Goal: Contribute content

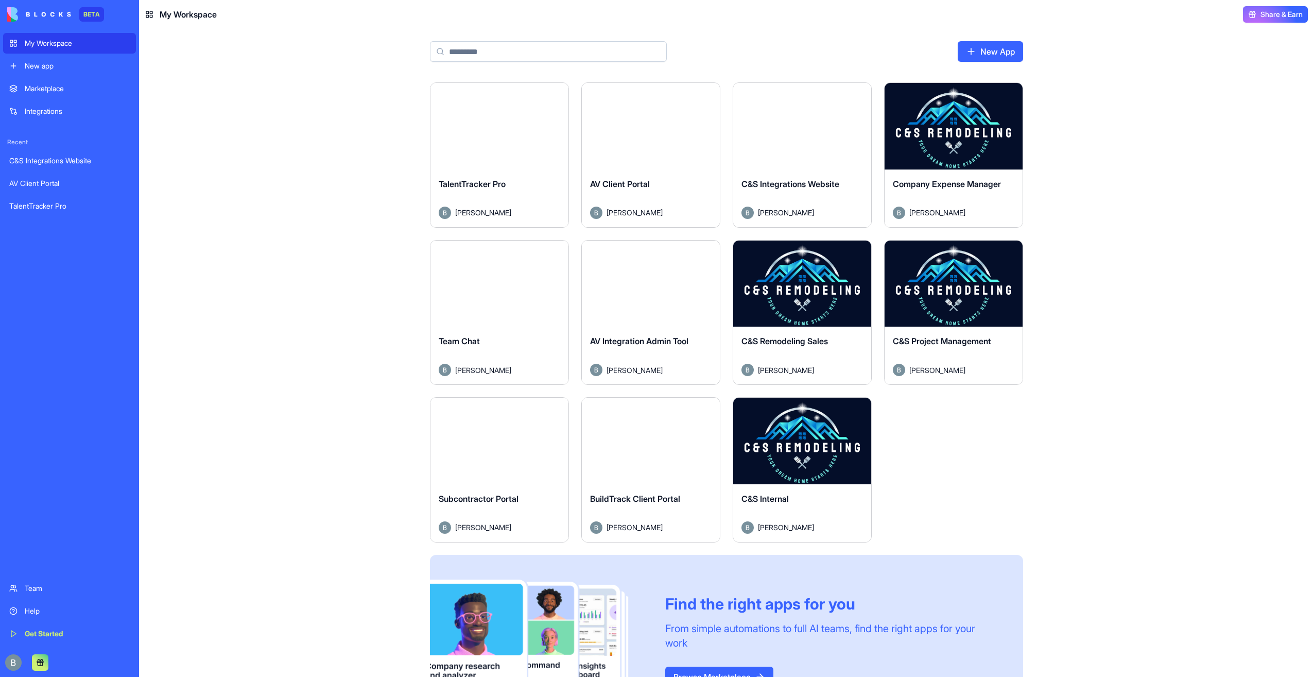
click at [791, 438] on button "Launch" at bounding box center [802, 441] width 77 height 21
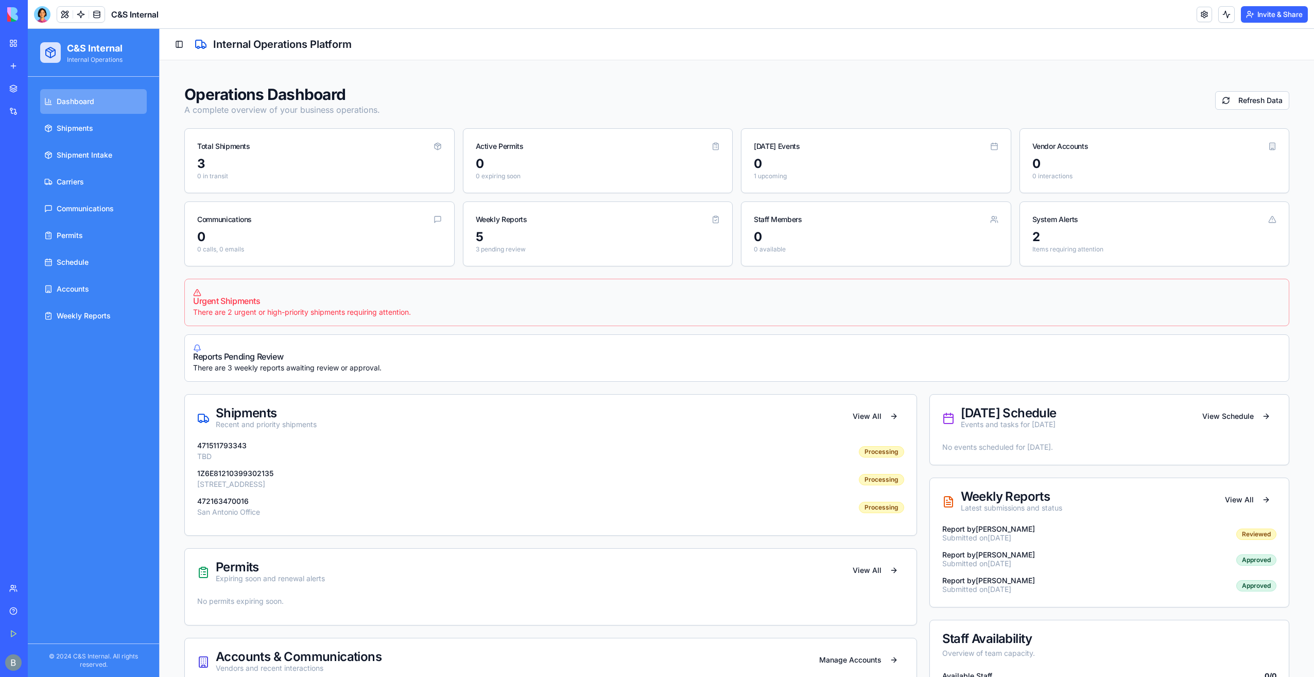
click at [104, 194] on ul "Dashboard Shipments Shipment Intake Carriers Communications Permits Schedule Ac…" at bounding box center [93, 208] width 107 height 239
click at [99, 204] on span "Communications" at bounding box center [85, 208] width 57 height 10
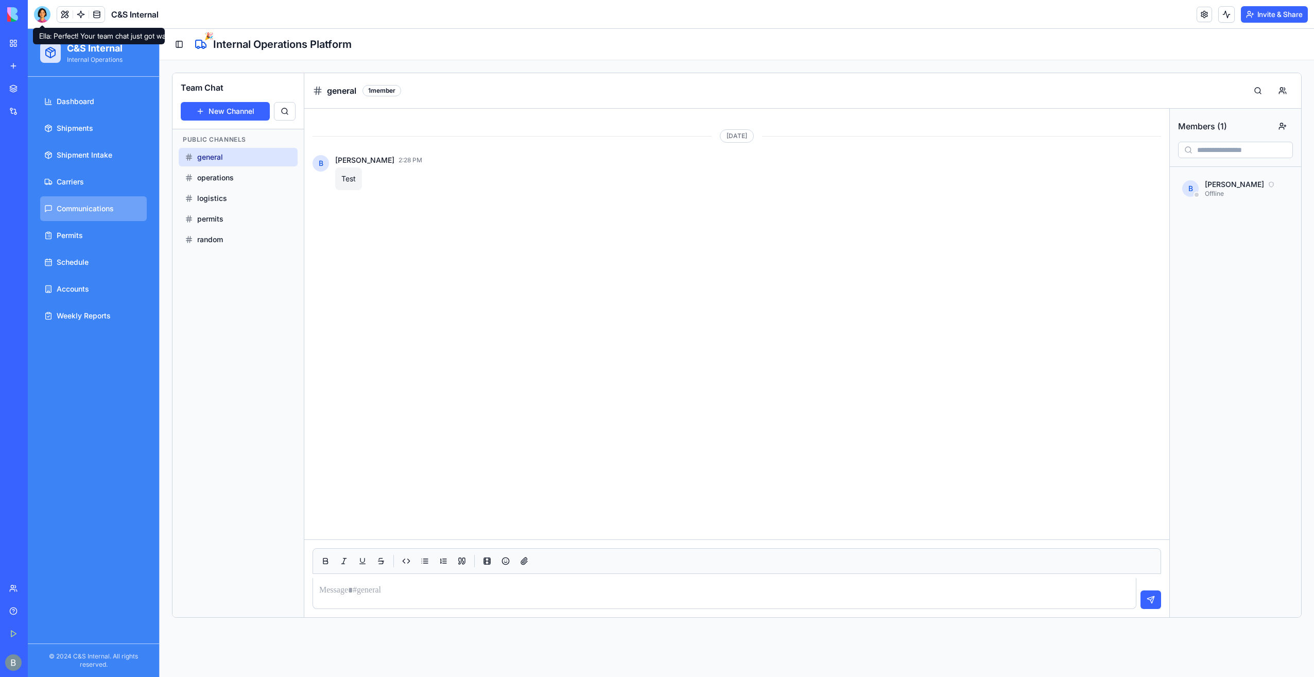
click at [42, 21] on body "BETA My Workspace New app Marketplace Integrations Recent C&S Integrations Webs…" at bounding box center [657, 338] width 1314 height 677
click at [44, 14] on div at bounding box center [42, 14] width 16 height 16
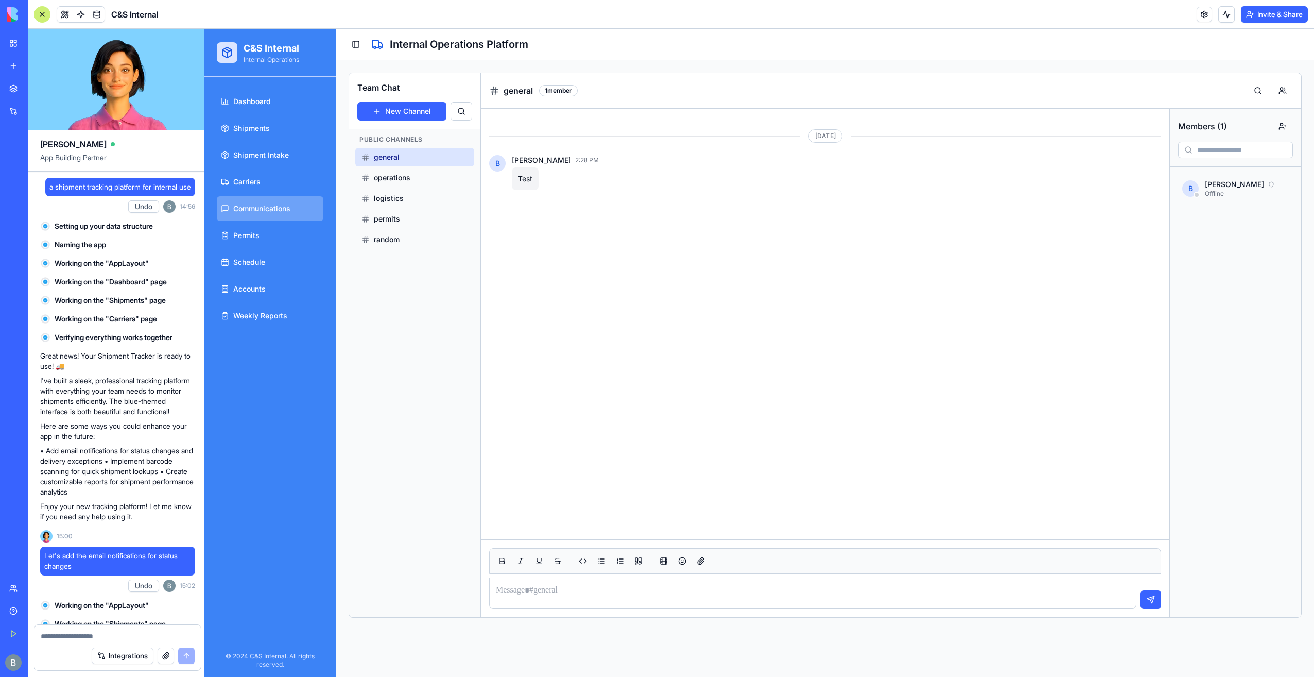
scroll to position [42588, 0]
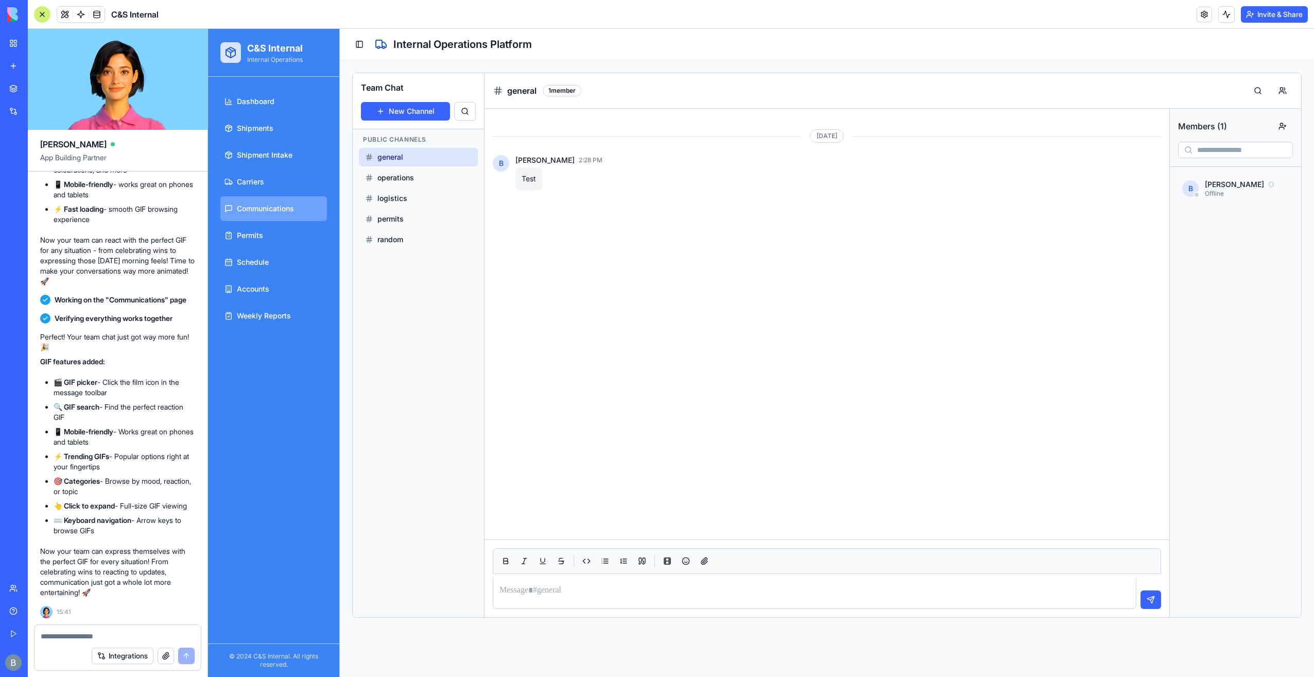
click at [665, 561] on button "button" at bounding box center [667, 561] width 16 height 16
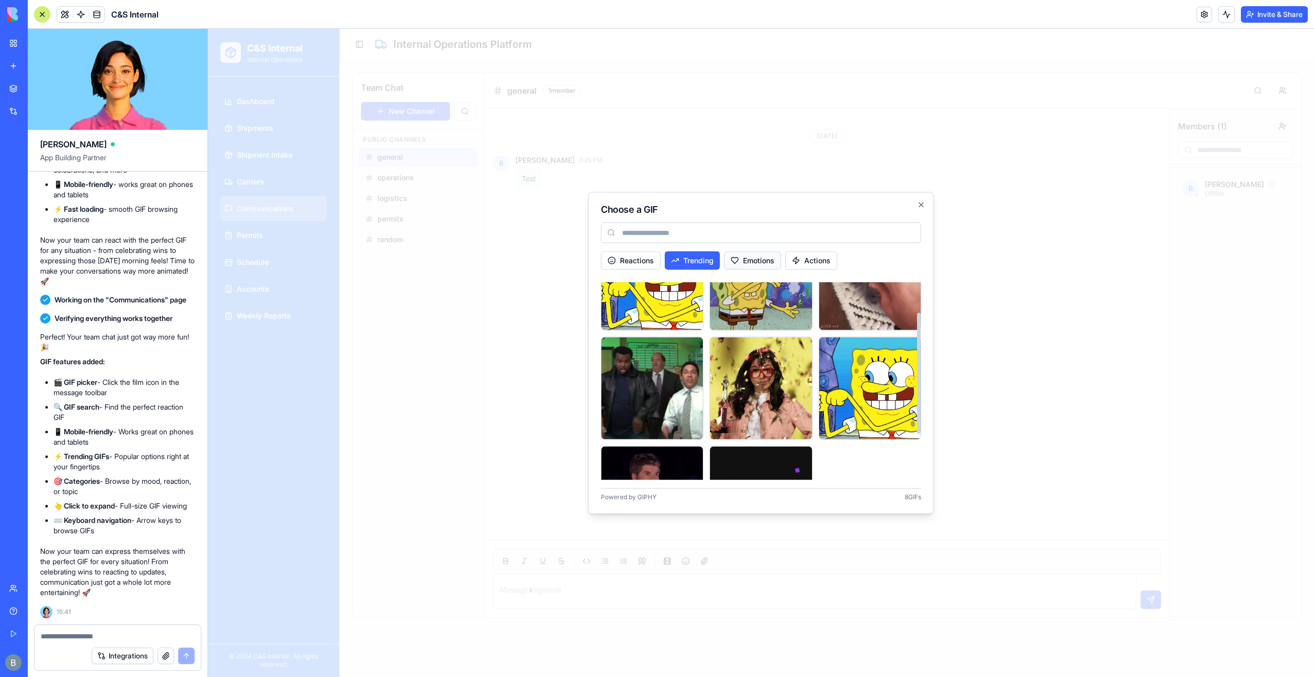
scroll to position [0, 0]
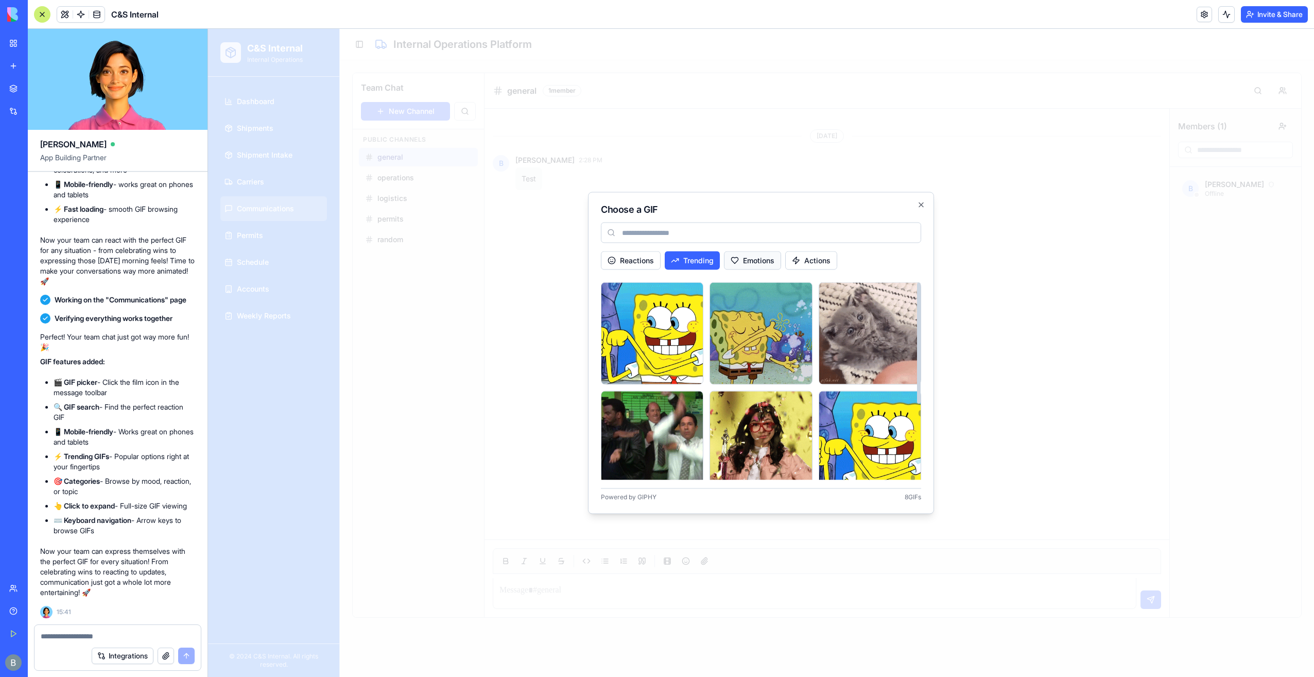
click at [755, 256] on button "Emotions" at bounding box center [752, 260] width 57 height 19
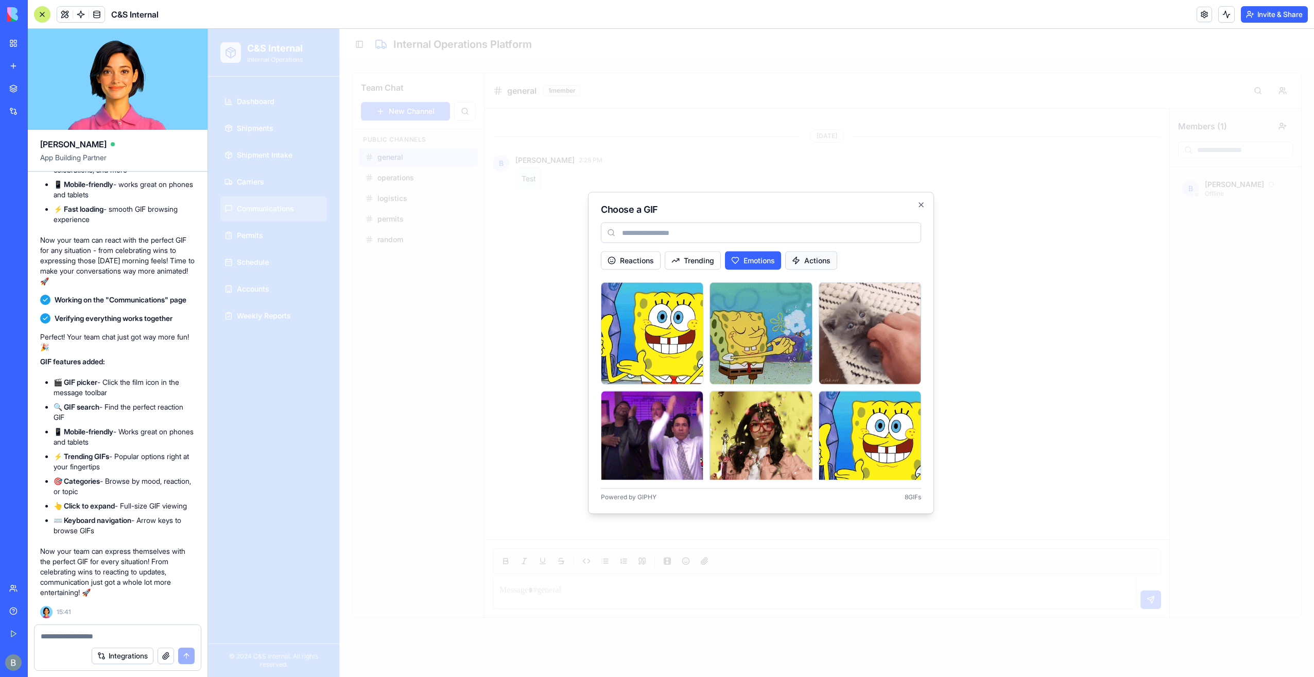
click at [803, 266] on button "Actions" at bounding box center [811, 260] width 52 height 19
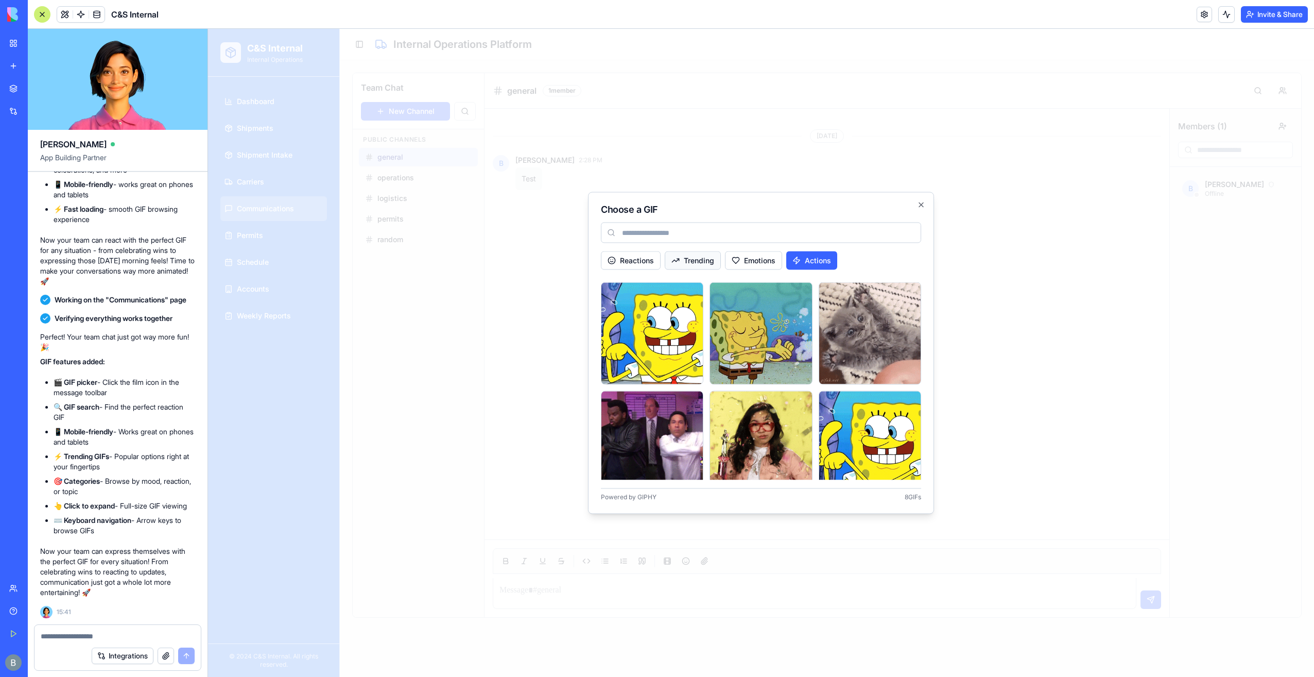
drag, startPoint x: 690, startPoint y: 265, endPoint x: 678, endPoint y: 265, distance: 11.3
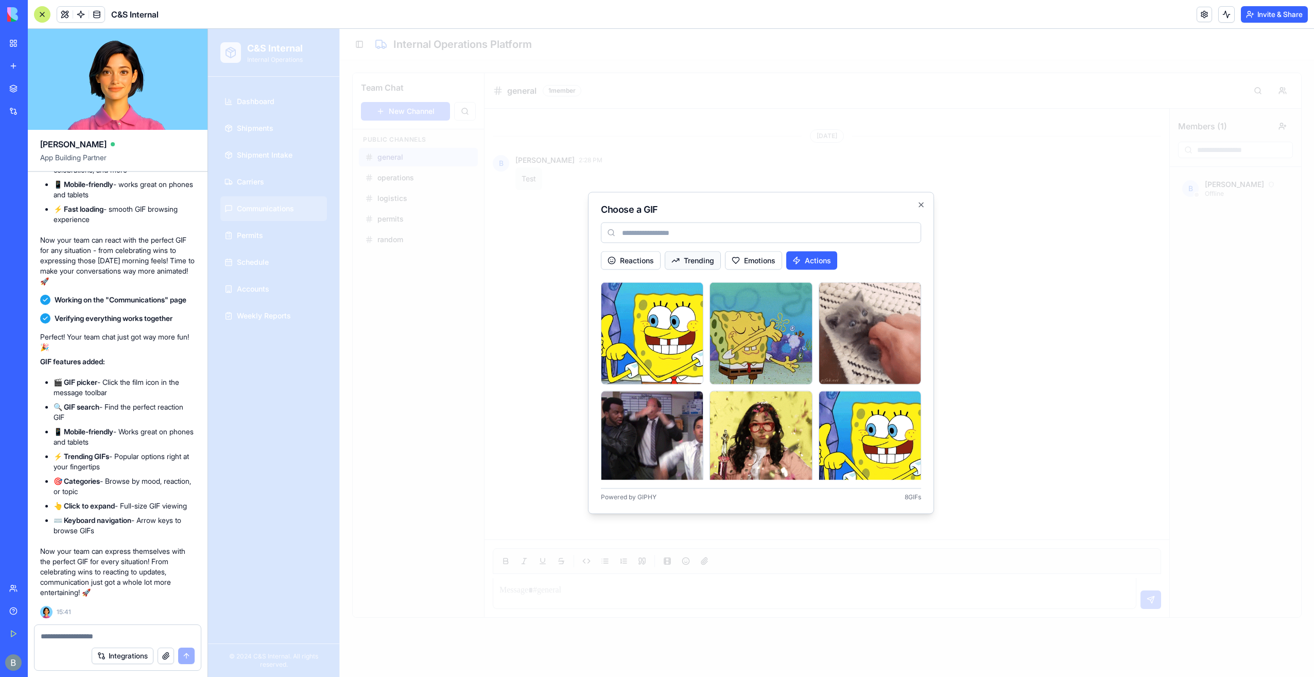
click at [690, 265] on button "Trending" at bounding box center [693, 260] width 56 height 19
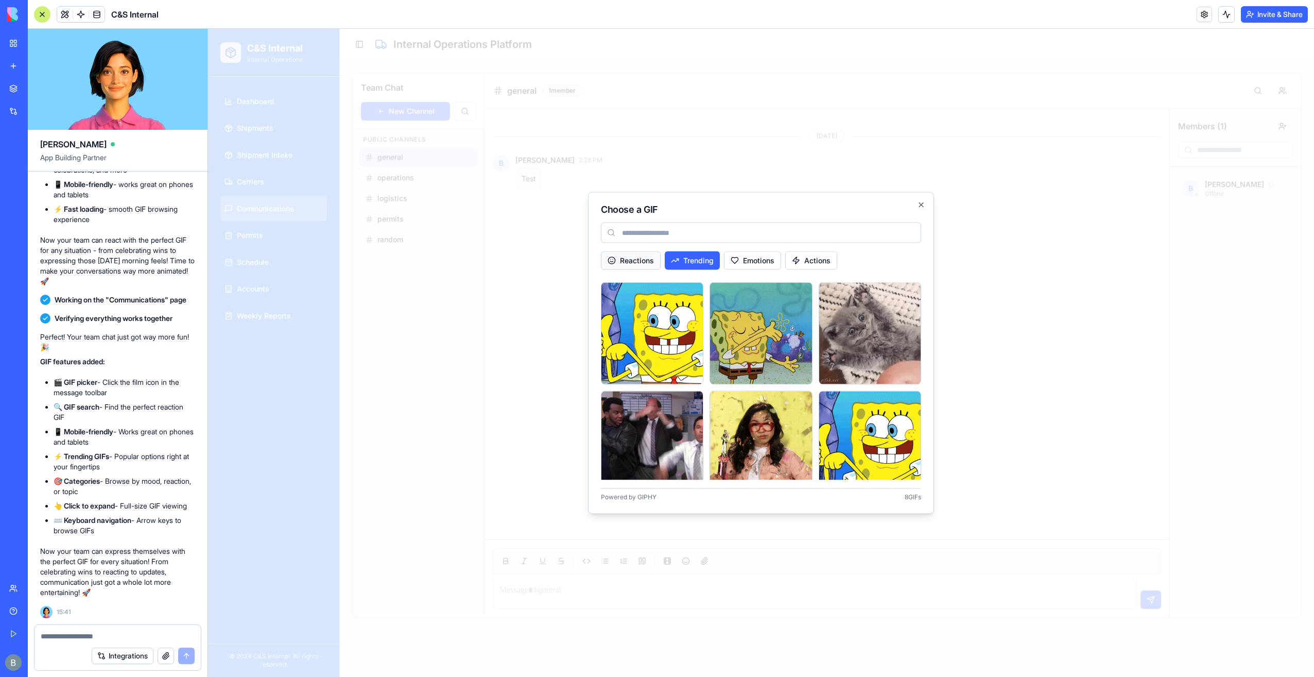
click at [619, 262] on button "Reactions" at bounding box center [631, 260] width 60 height 19
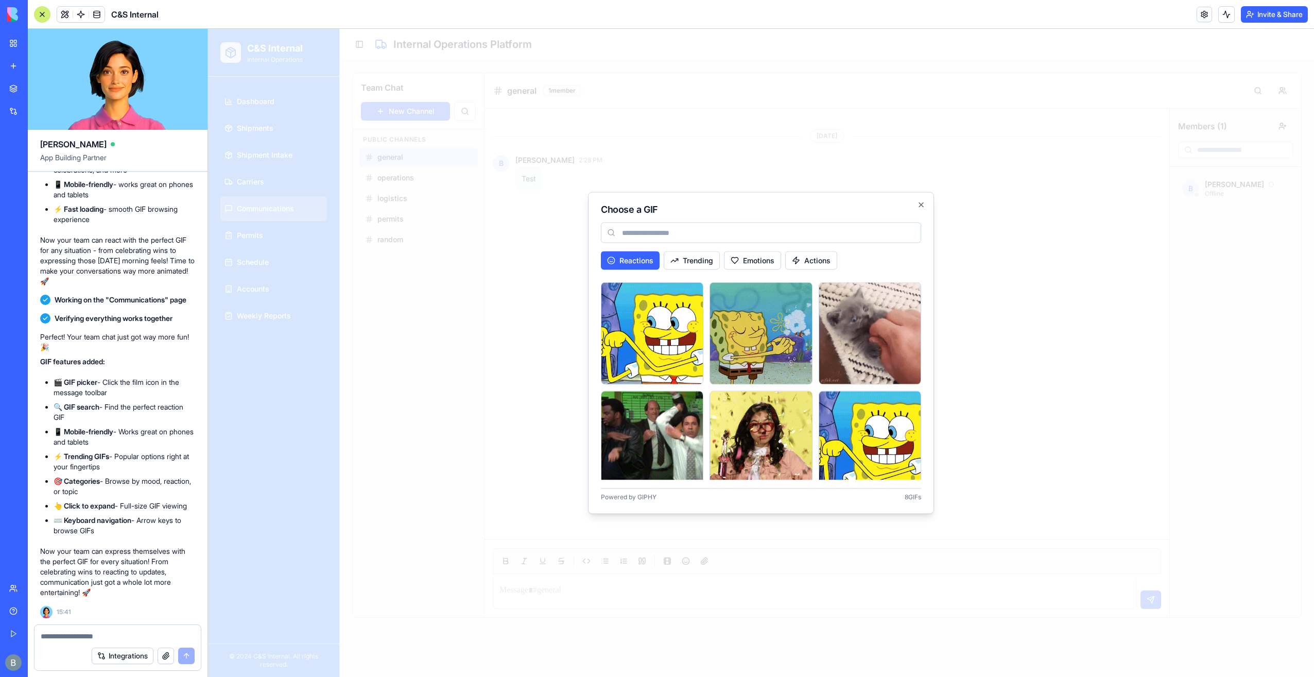
click at [632, 237] on input at bounding box center [761, 232] width 320 height 21
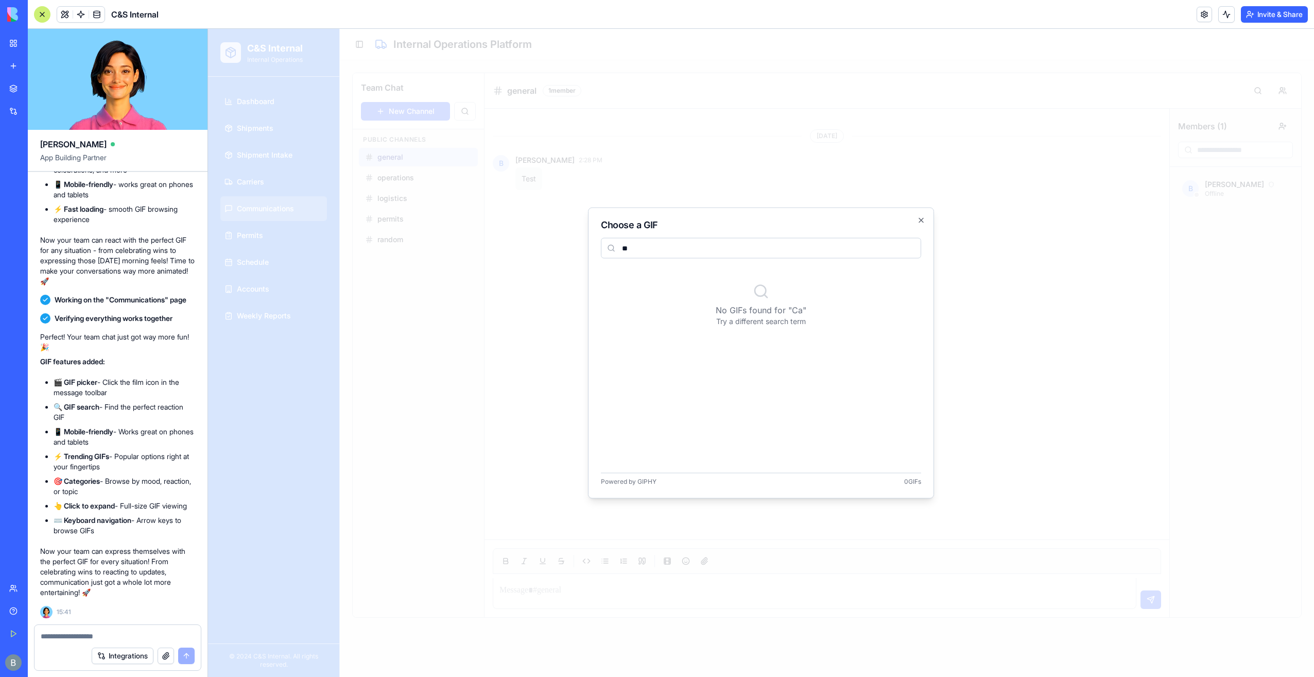
type input "*"
type input "***"
click at [922, 218] on div "Choose a GIF *** No GIFs found for " Moo " Try a different search term Powered …" at bounding box center [761, 353] width 346 height 291
click at [922, 218] on icon "button" at bounding box center [921, 220] width 8 height 8
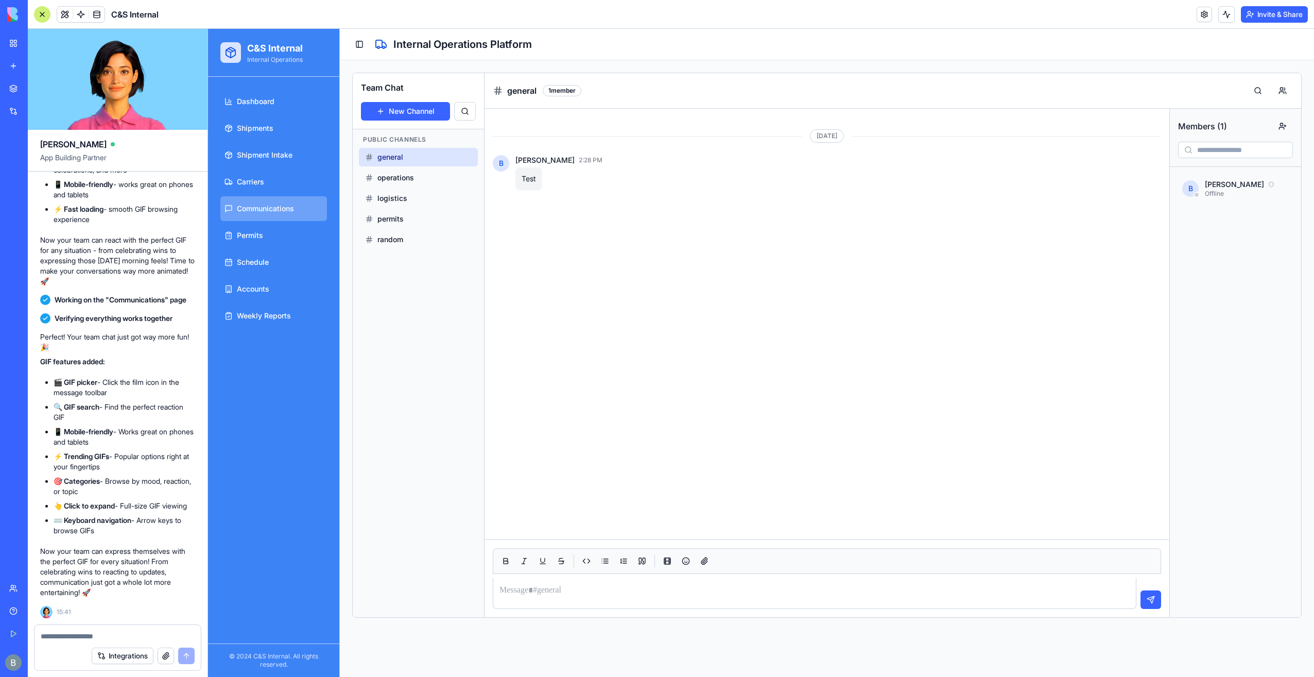
click at [91, 642] on div "Integrations" at bounding box center [118, 655] width 166 height 29
click at [84, 639] on textarea at bounding box center [118, 636] width 154 height 10
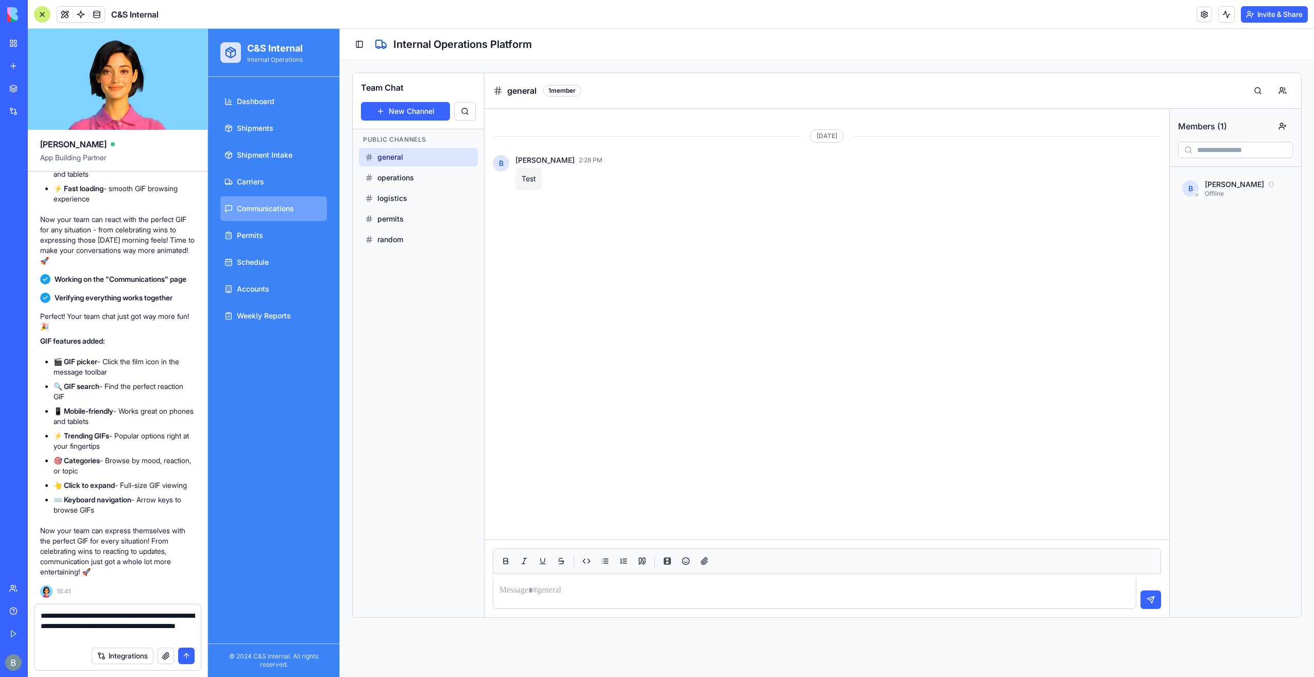
type textarea "**********"
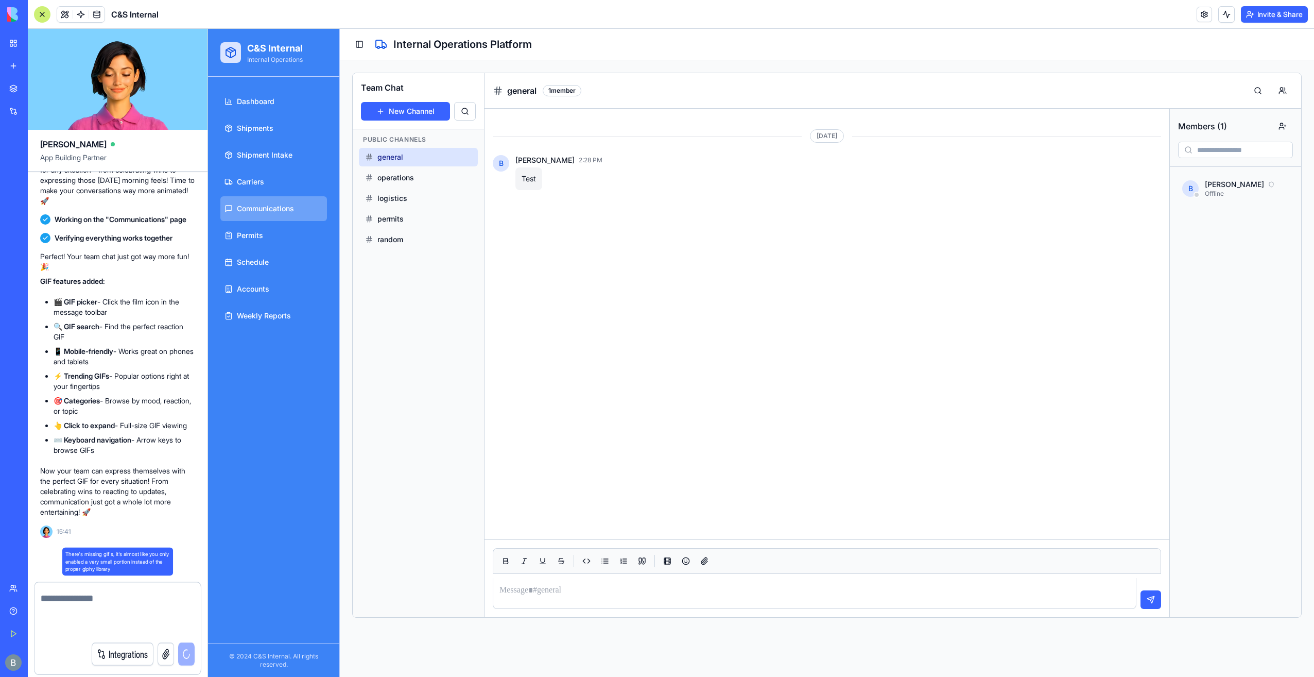
scroll to position [42648, 0]
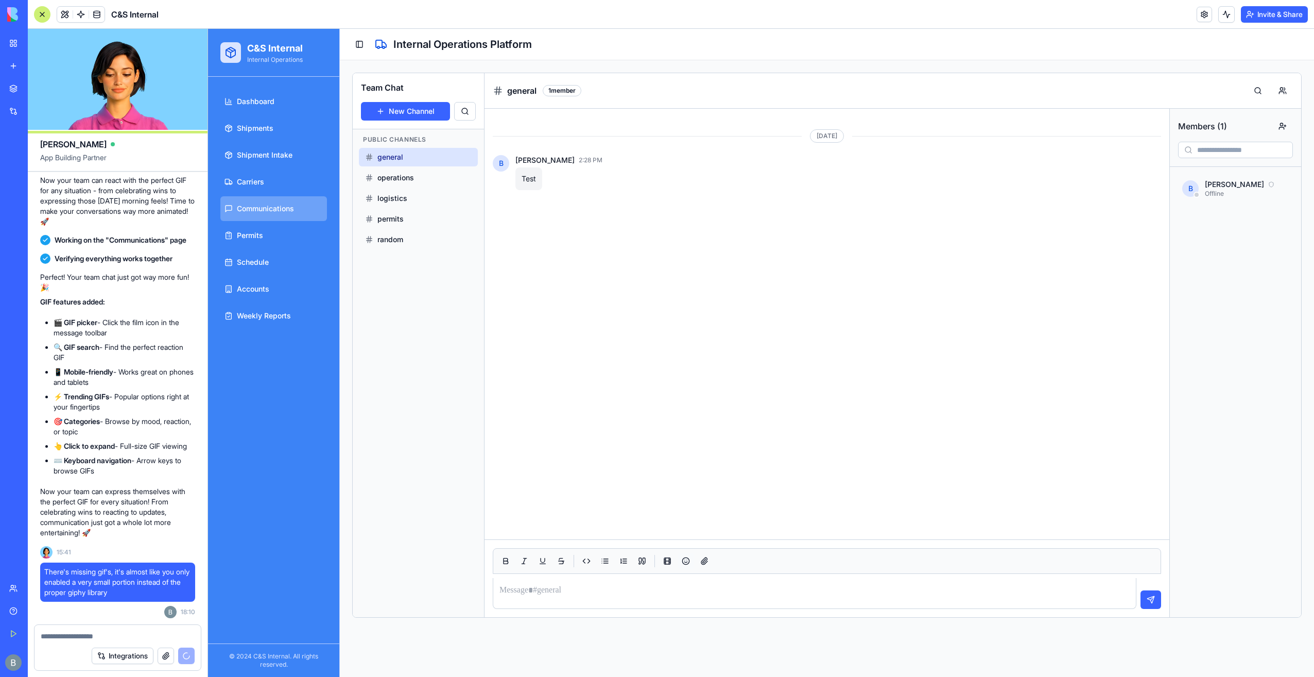
click at [689, 559] on button "button" at bounding box center [686, 561] width 16 height 16
click at [702, 562] on button "button" at bounding box center [704, 561] width 16 height 16
click at [359, 44] on button "Toggle Sidebar" at bounding box center [359, 44] width 14 height 14
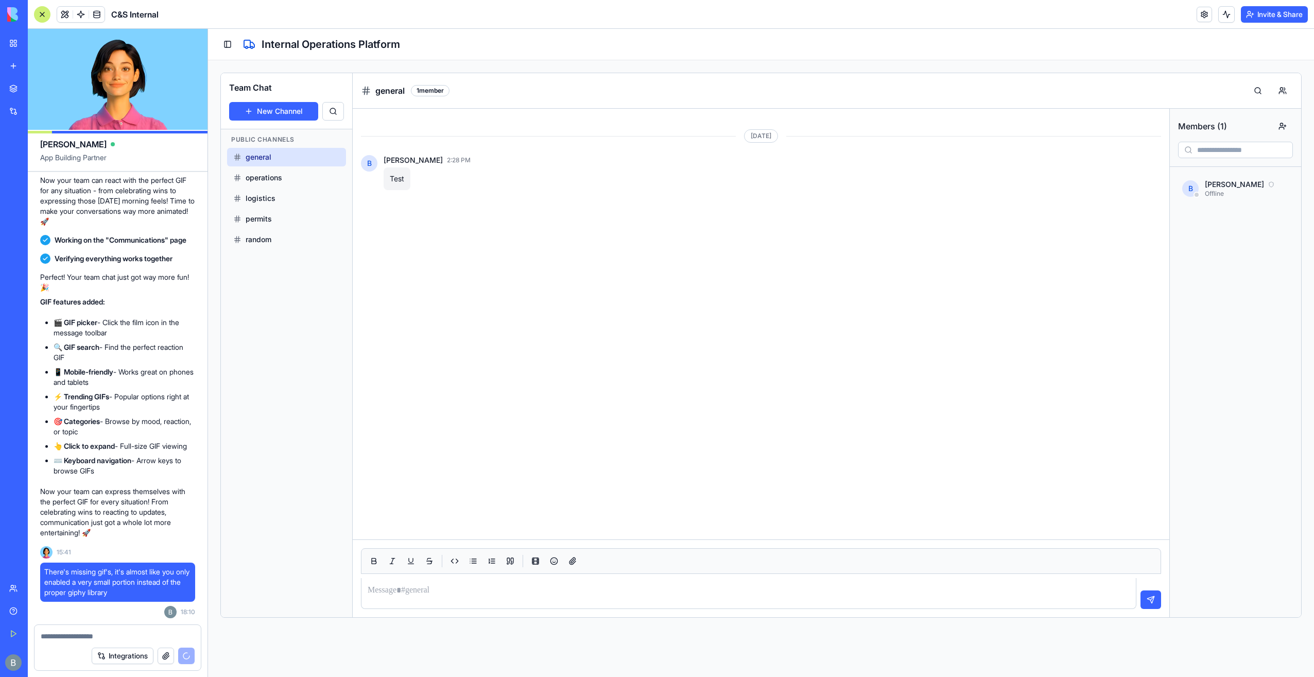
click at [222, 51] on div "Toggle Sidebar Internal Operations Platform" at bounding box center [761, 44] width 1106 height 31
click at [229, 41] on button "Toggle Sidebar" at bounding box center [227, 44] width 14 height 14
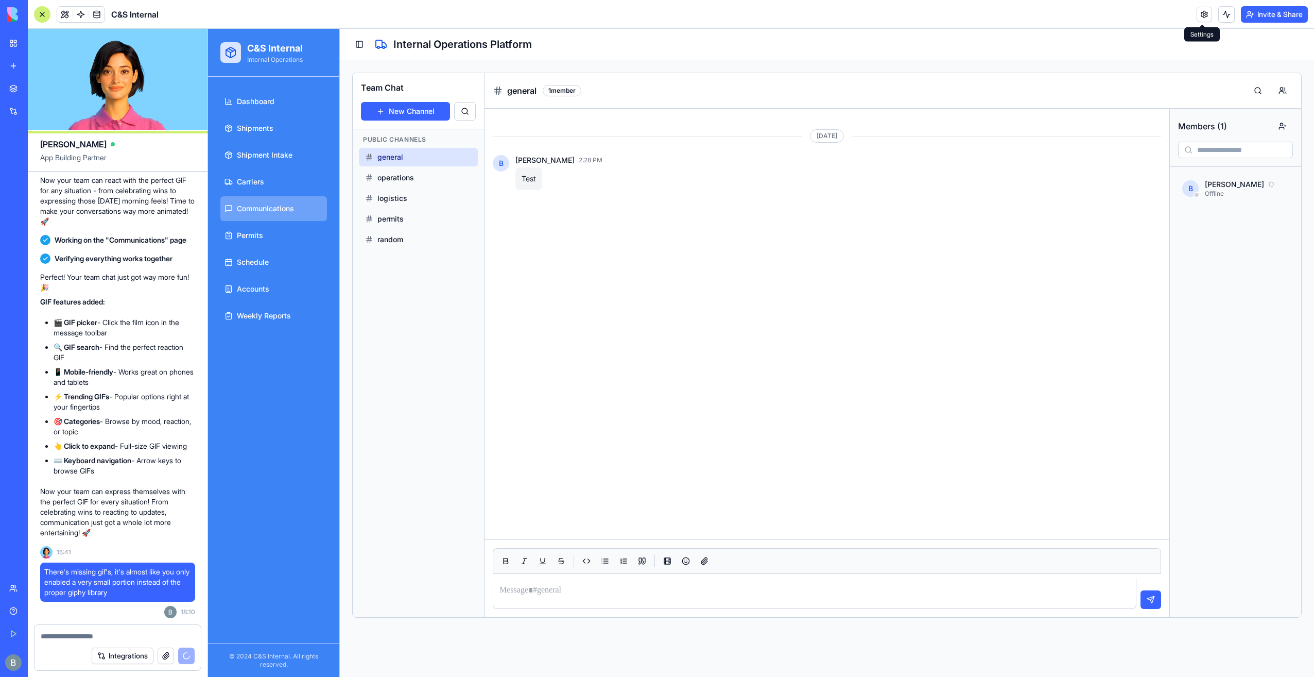
click at [1201, 16] on link at bounding box center [1204, 14] width 15 height 15
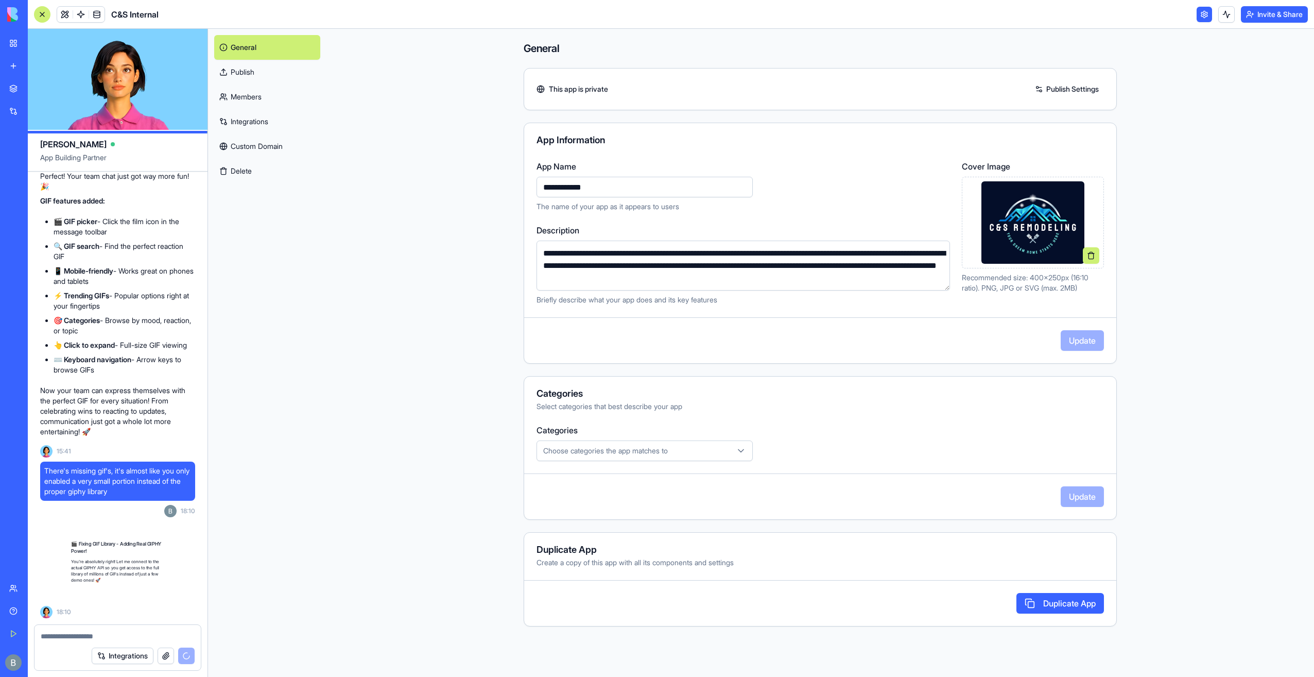
scroll to position [42749, 0]
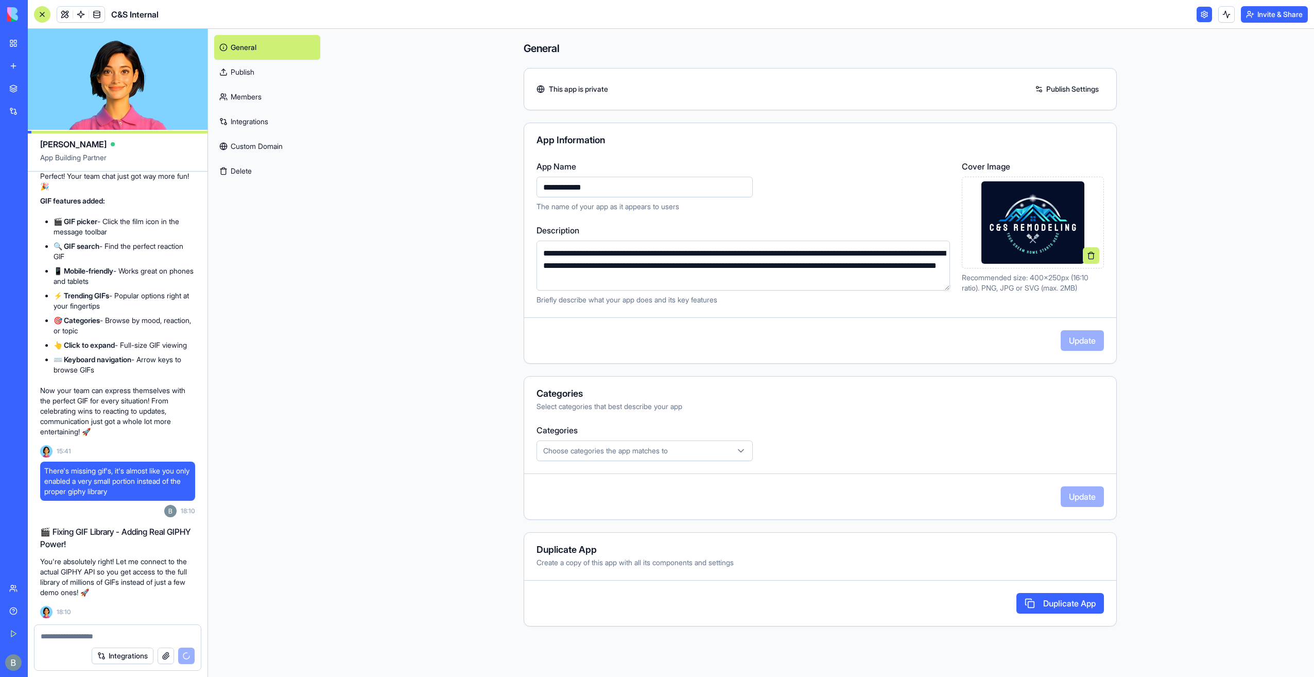
click at [256, 74] on link "Publish" at bounding box center [267, 72] width 106 height 25
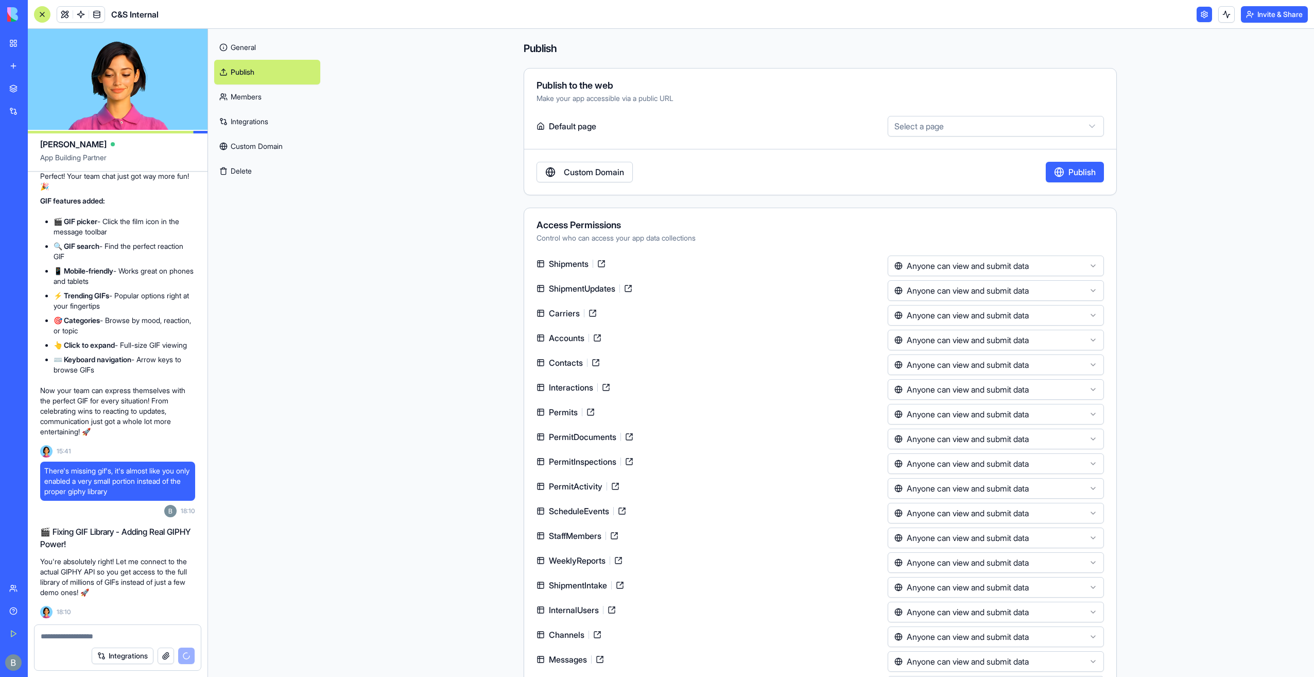
click at [261, 50] on link "General" at bounding box center [267, 47] width 106 height 25
click at [63, 14] on link at bounding box center [64, 14] width 15 height 15
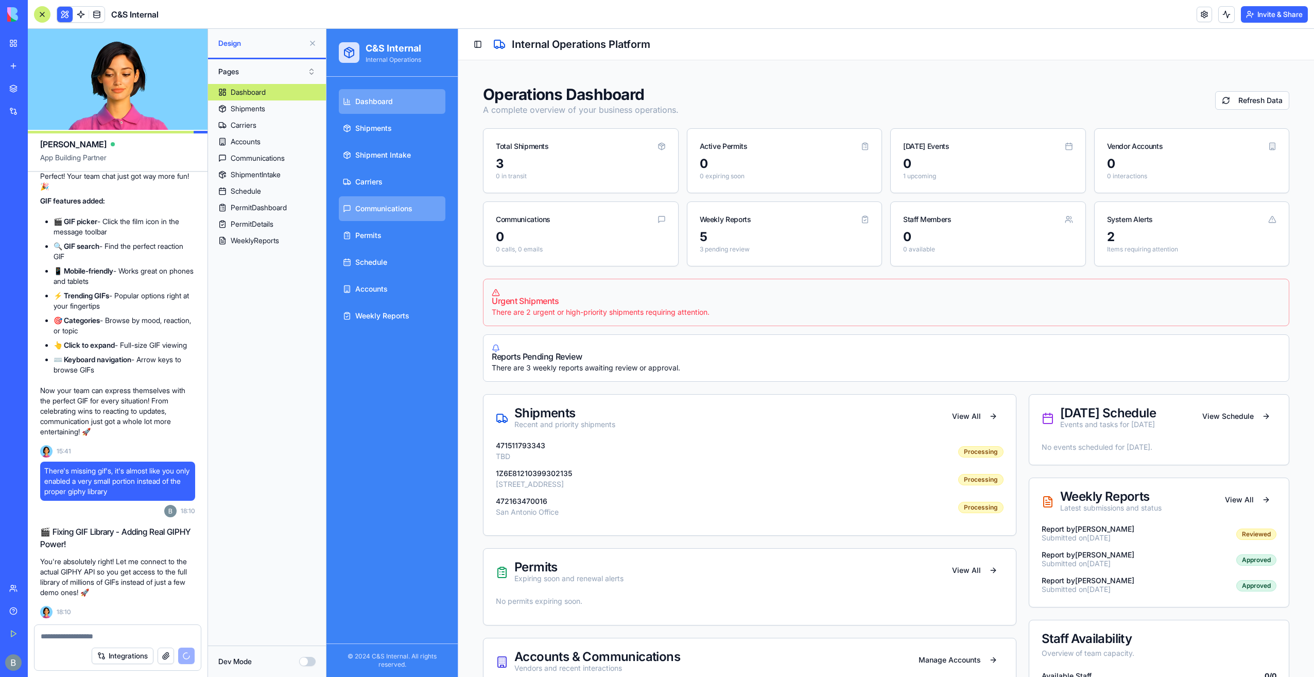
click at [394, 203] on span "Communications" at bounding box center [383, 208] width 57 height 10
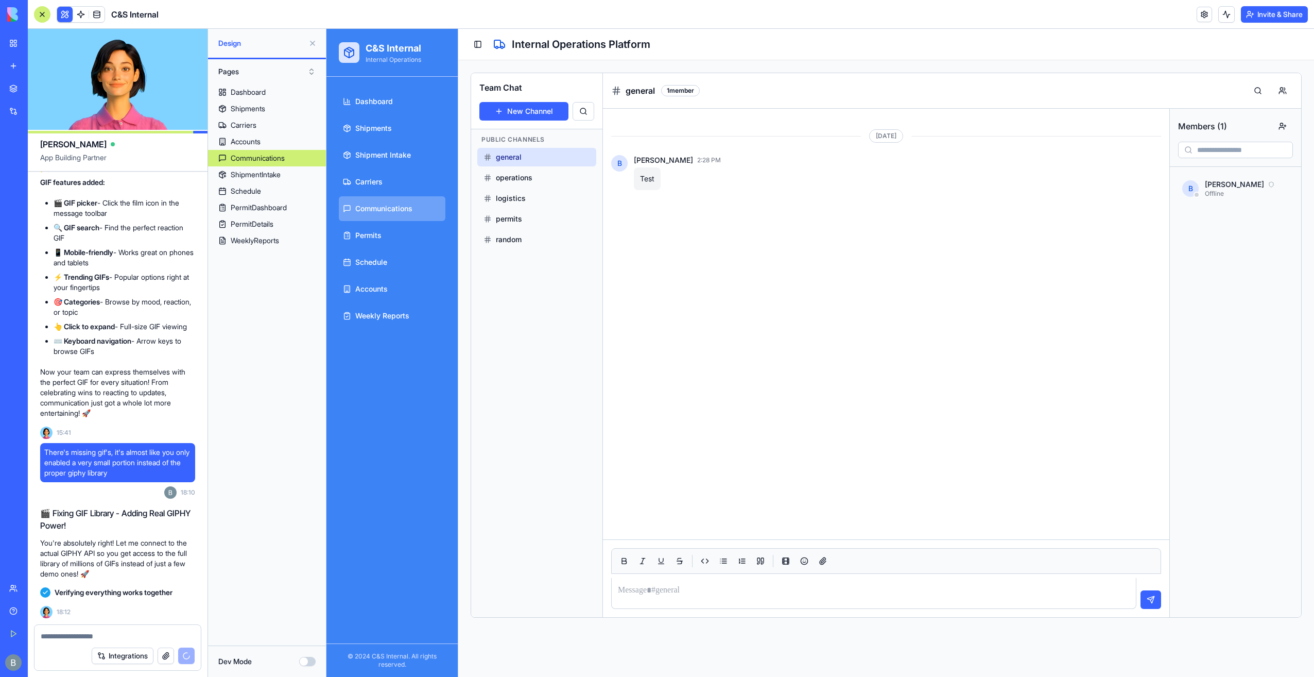
scroll to position [43017, 0]
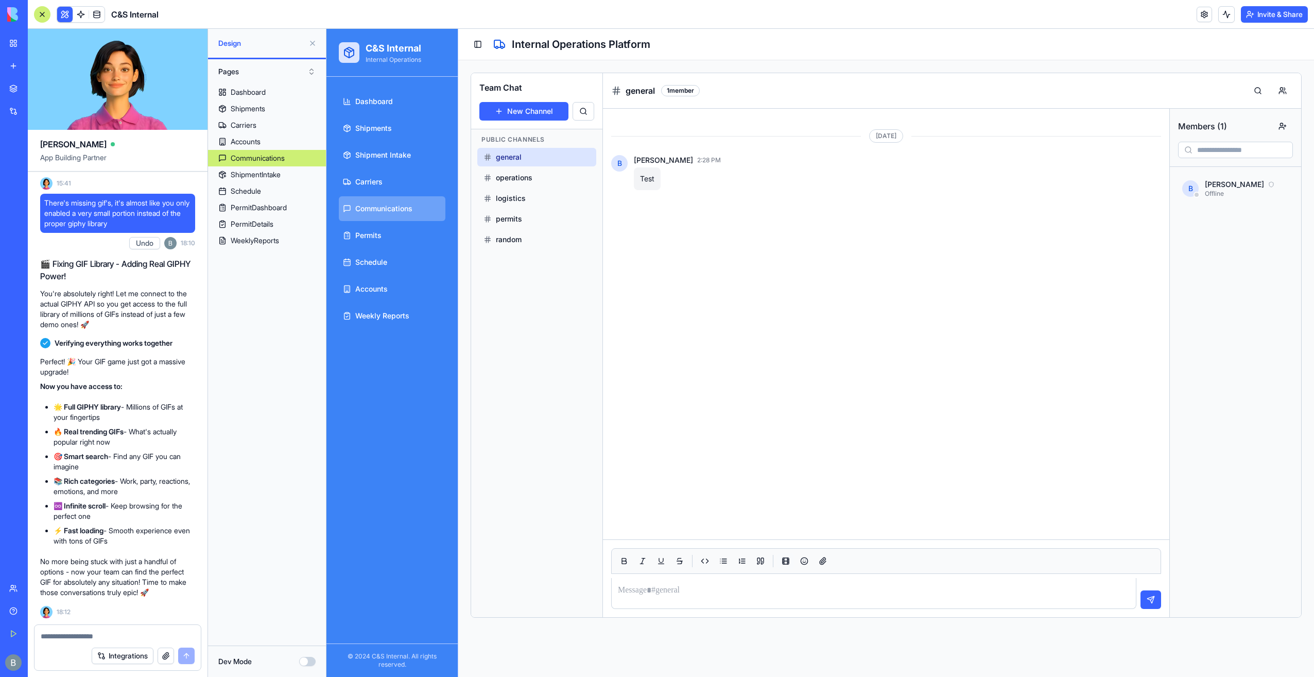
click at [785, 564] on button "button" at bounding box center [786, 561] width 16 height 16
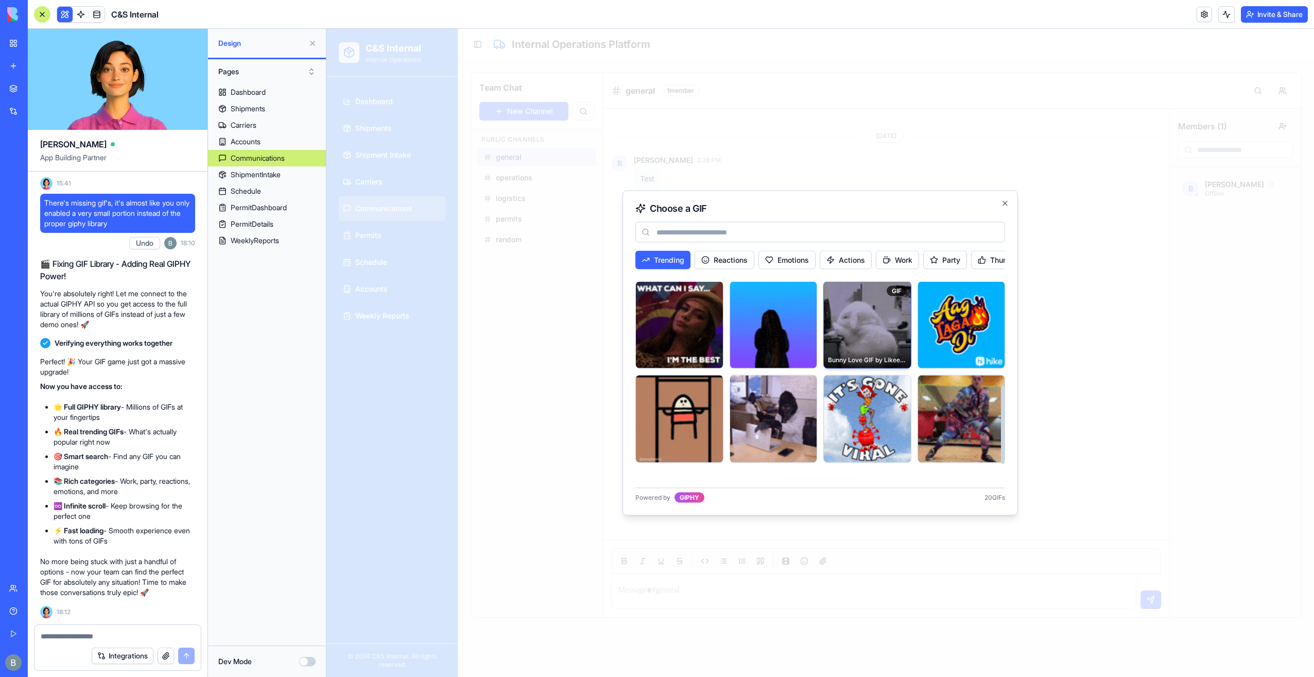
scroll to position [303, 0]
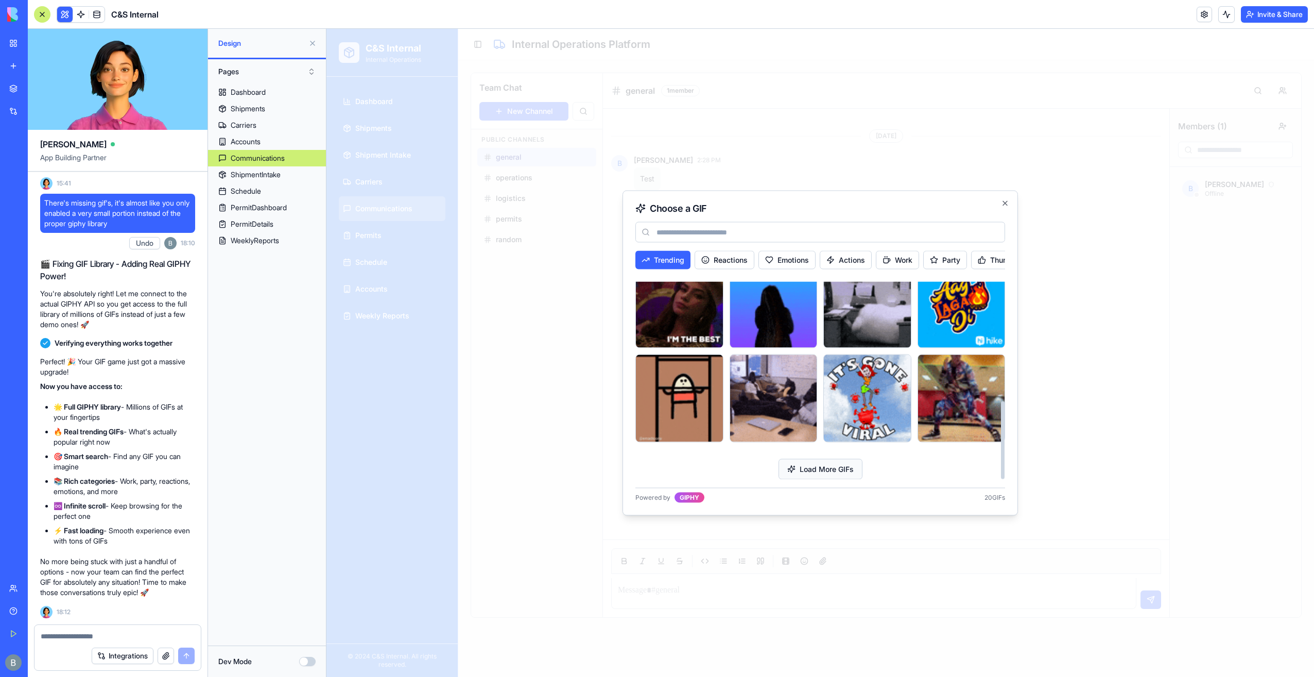
click at [831, 474] on button "Load More GIFs" at bounding box center [821, 468] width 84 height 21
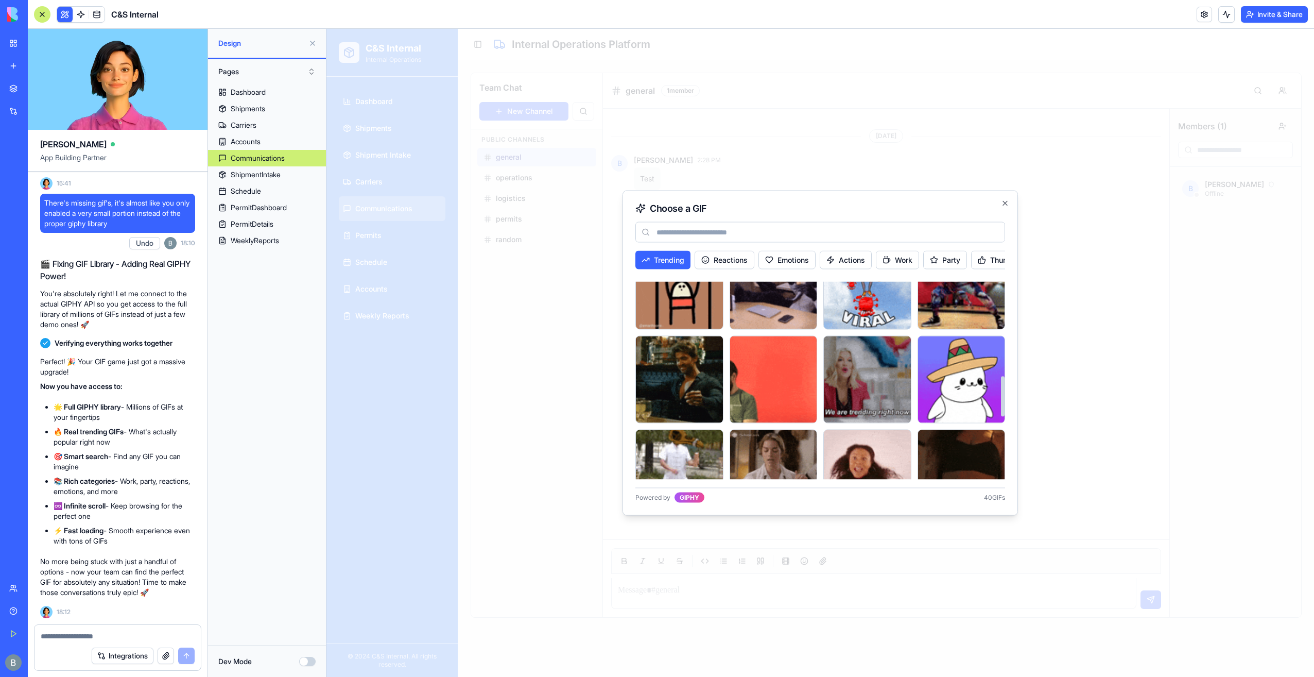
scroll to position [207, 0]
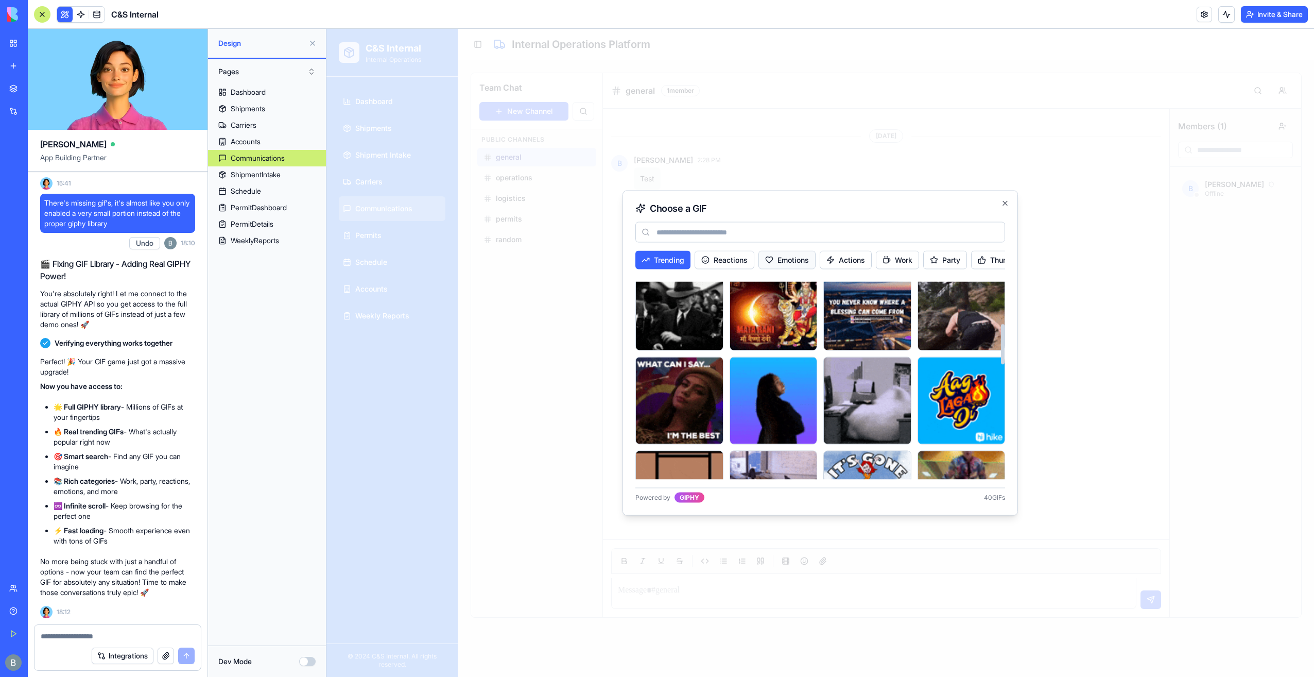
click at [778, 254] on button "Emotions" at bounding box center [787, 260] width 57 height 19
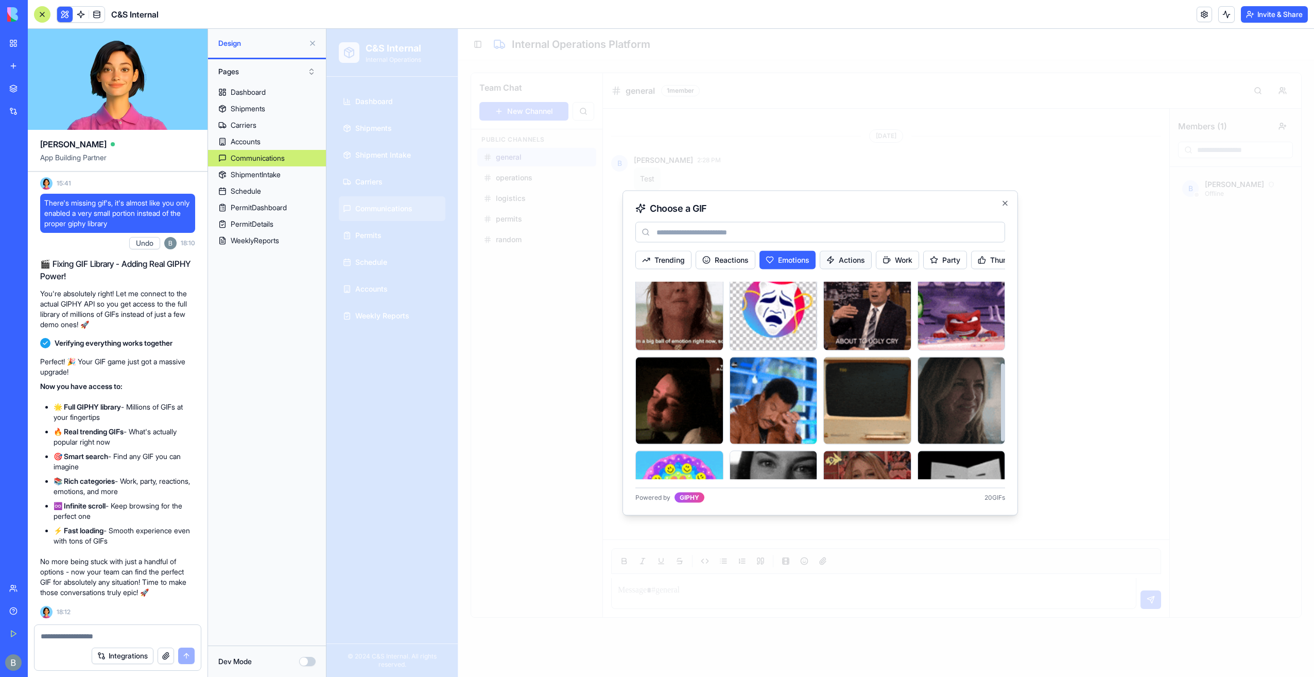
click at [852, 262] on button "Actions" at bounding box center [846, 260] width 52 height 19
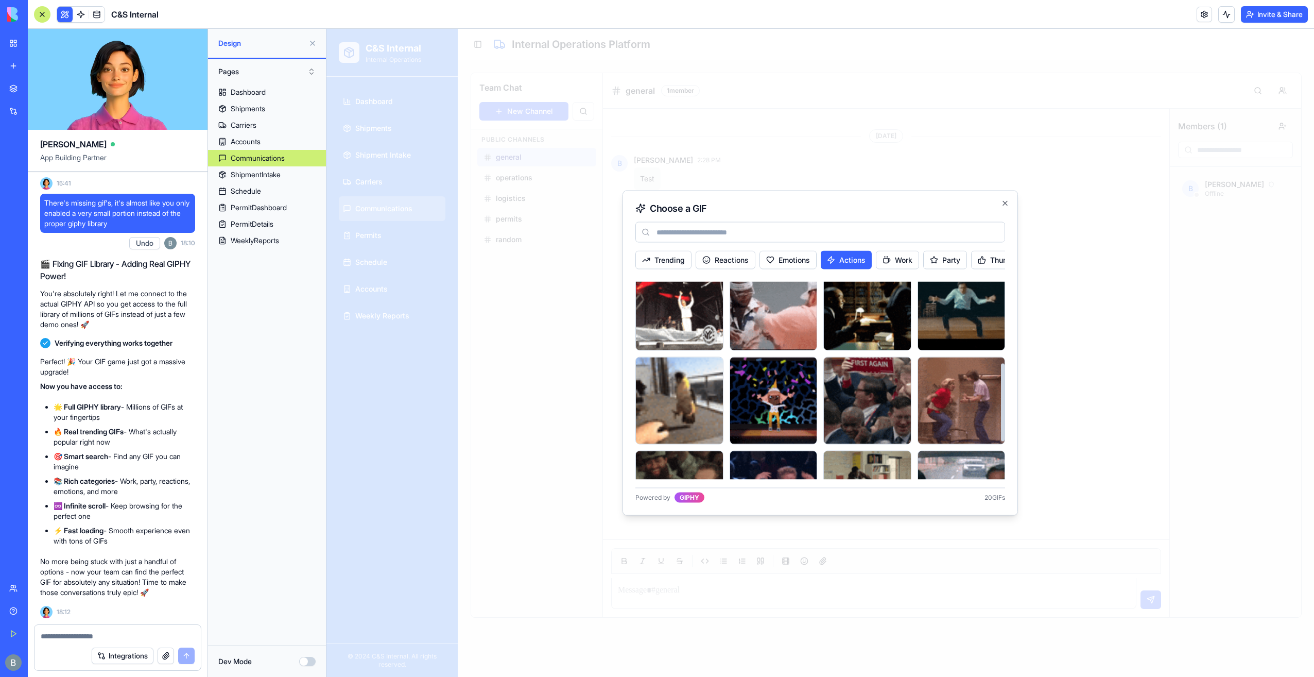
click at [1125, 288] on div at bounding box center [820, 353] width 988 height 648
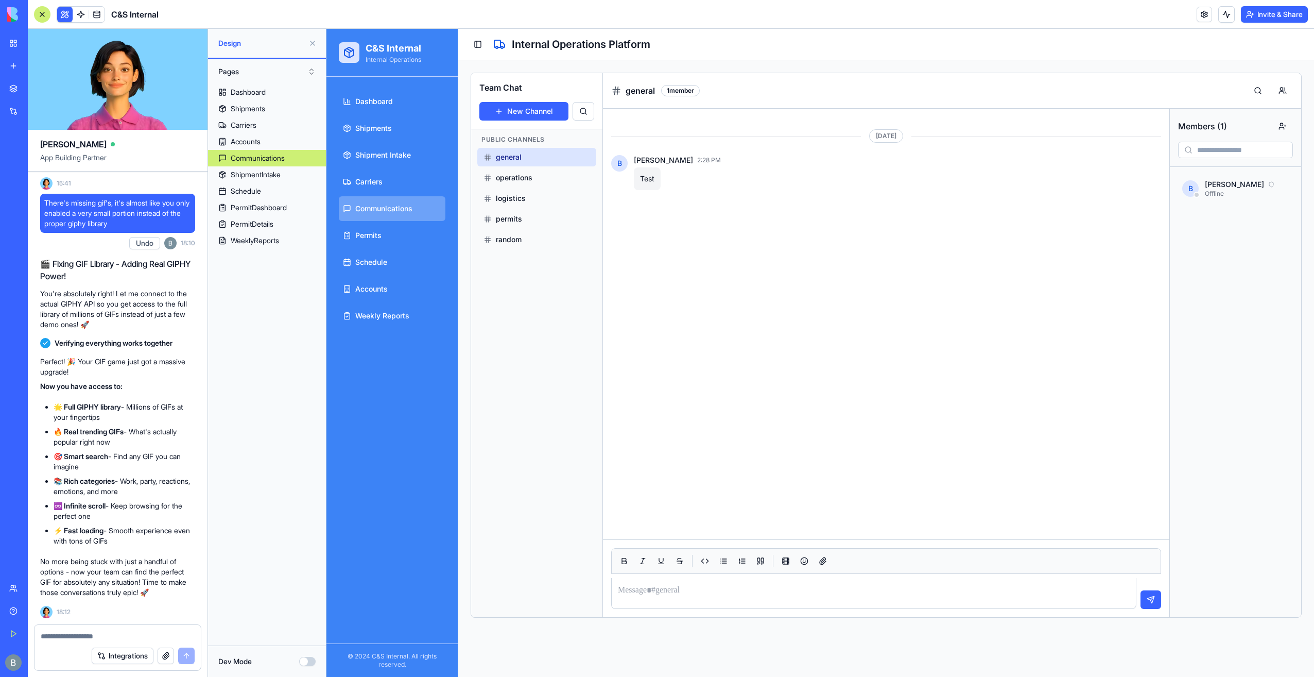
click at [134, 634] on textarea at bounding box center [118, 636] width 154 height 10
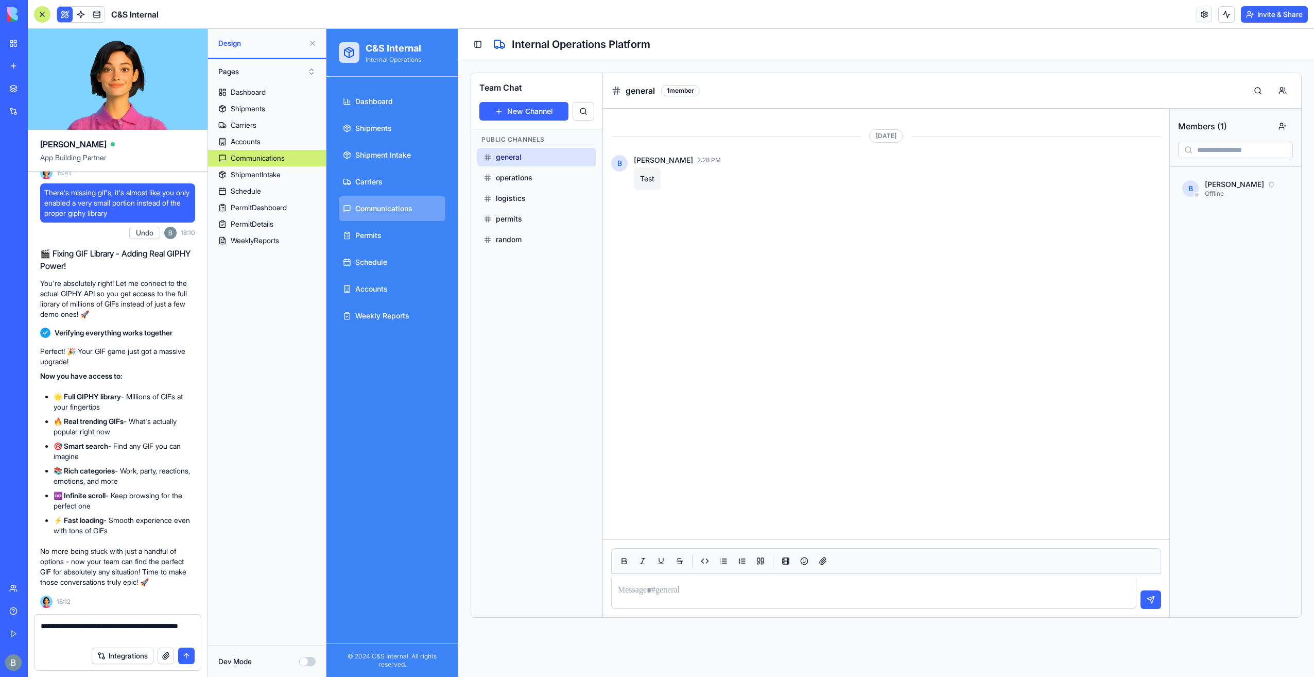
type textarea "**********"
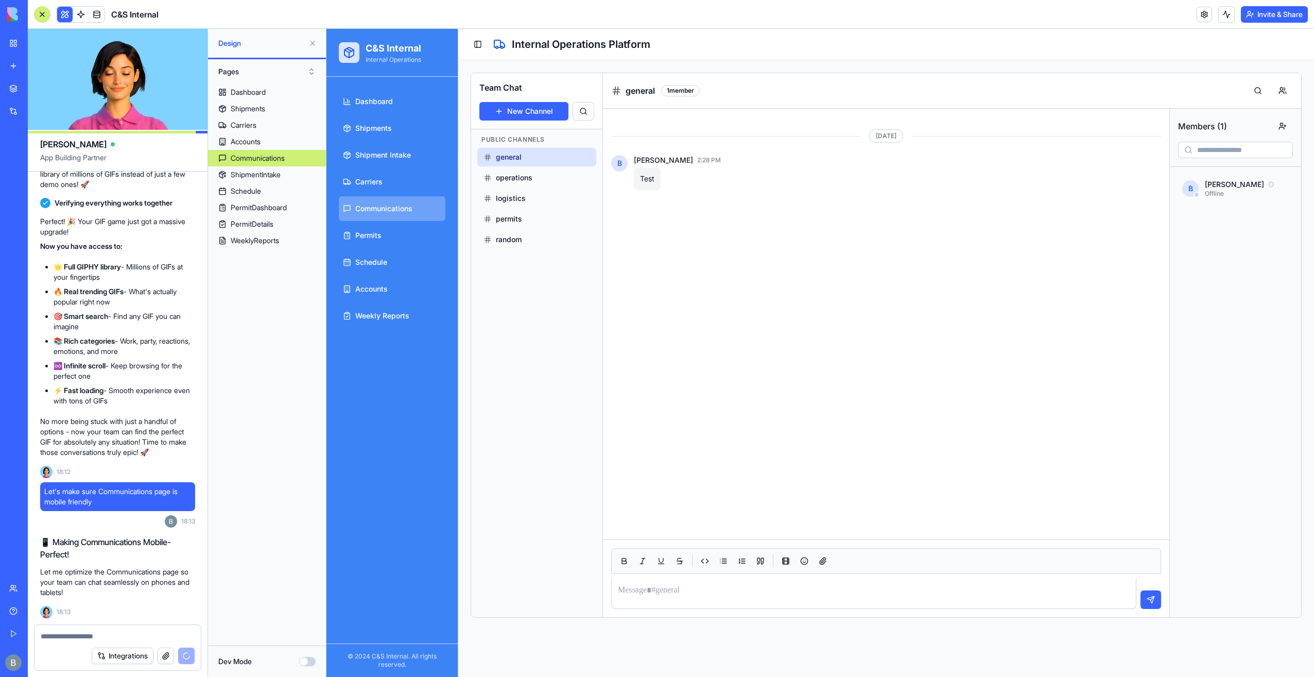
scroll to position [43175, 0]
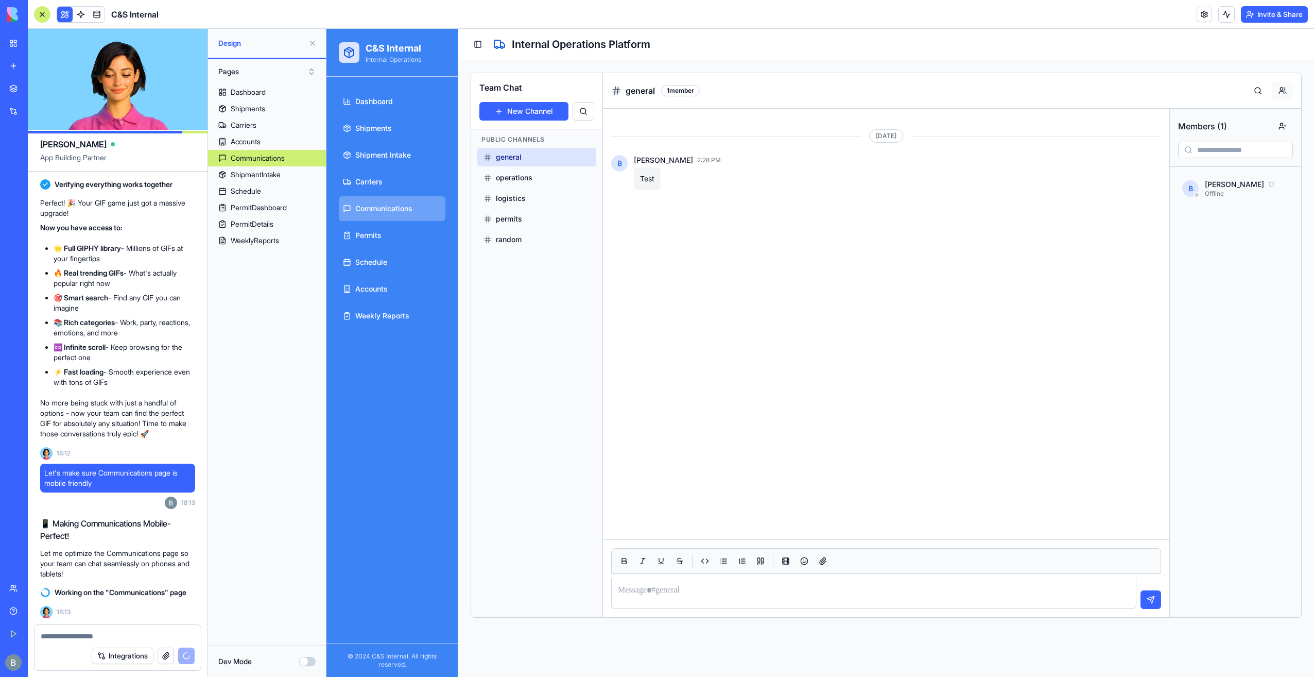
click at [1285, 89] on button at bounding box center [1282, 90] width 21 height 19
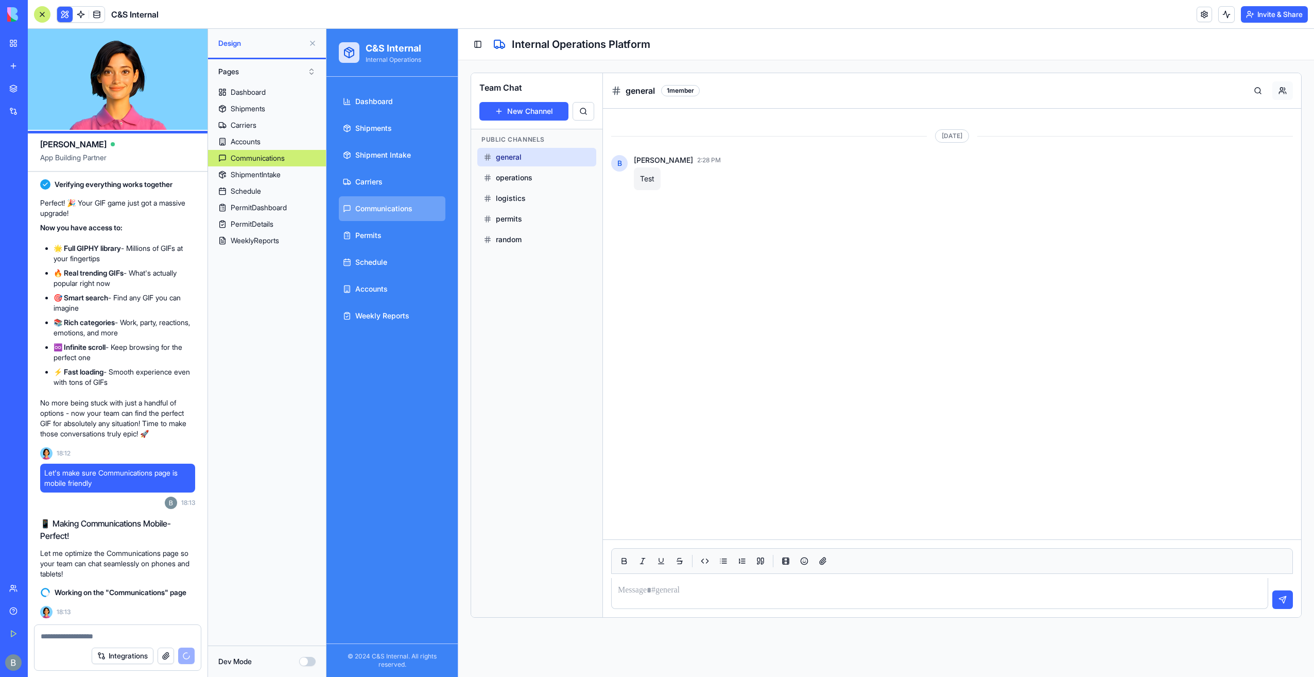
click at [1285, 89] on button at bounding box center [1282, 90] width 21 height 19
click at [515, 183] on button "operations" at bounding box center [536, 177] width 119 height 19
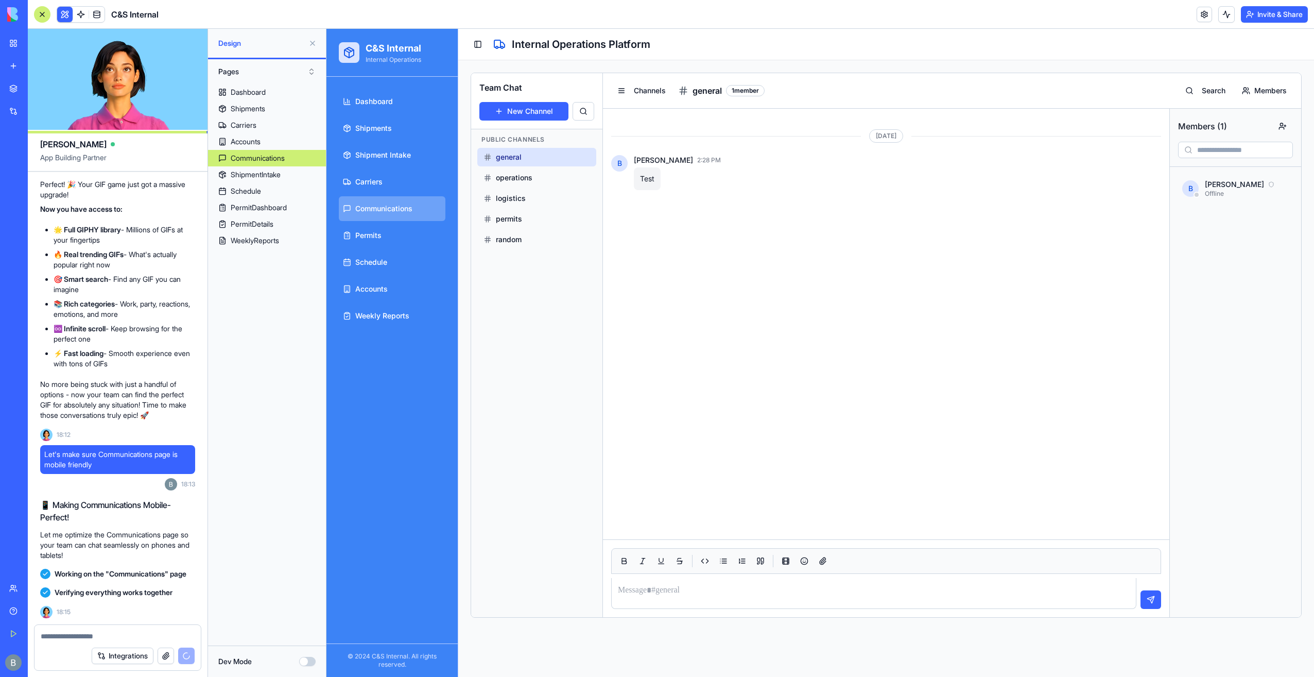
scroll to position [43468, 0]
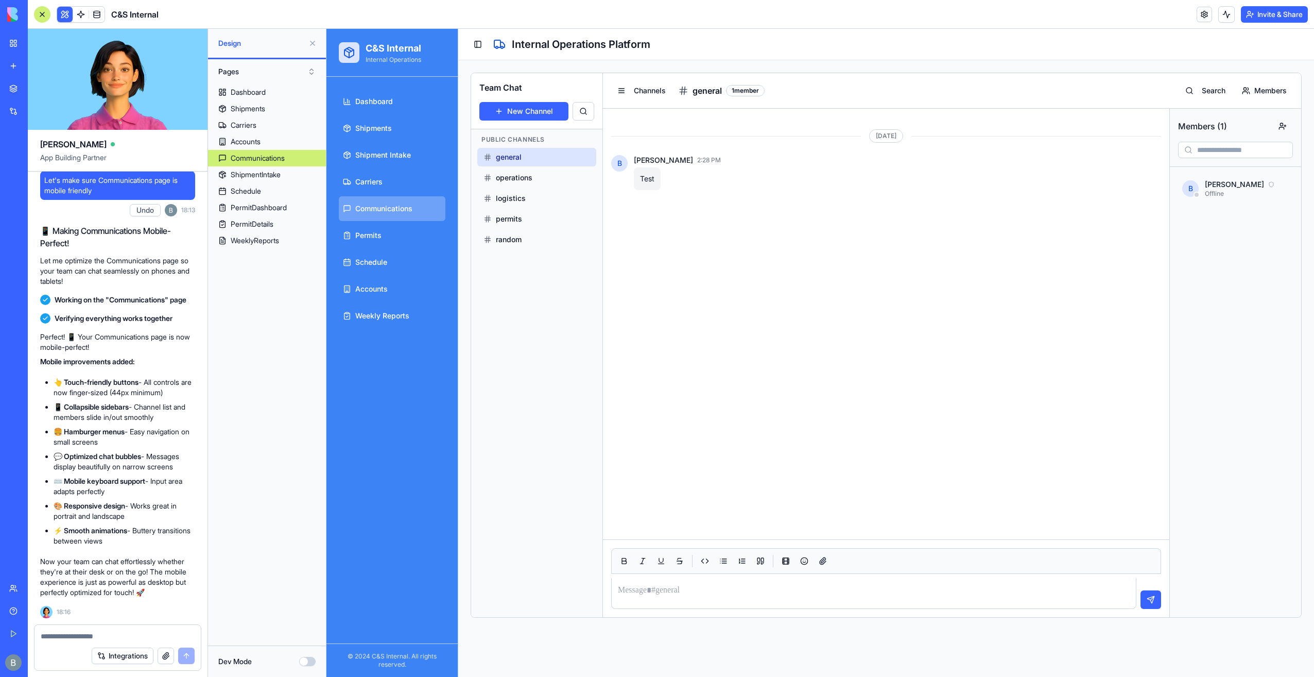
click at [164, 625] on div at bounding box center [118, 633] width 166 height 16
drag, startPoint x: 93, startPoint y: 645, endPoint x: 91, endPoint y: 637, distance: 8.0
click at [93, 643] on div "Integrations" at bounding box center [118, 655] width 166 height 29
click at [91, 636] on textarea at bounding box center [118, 636] width 154 height 10
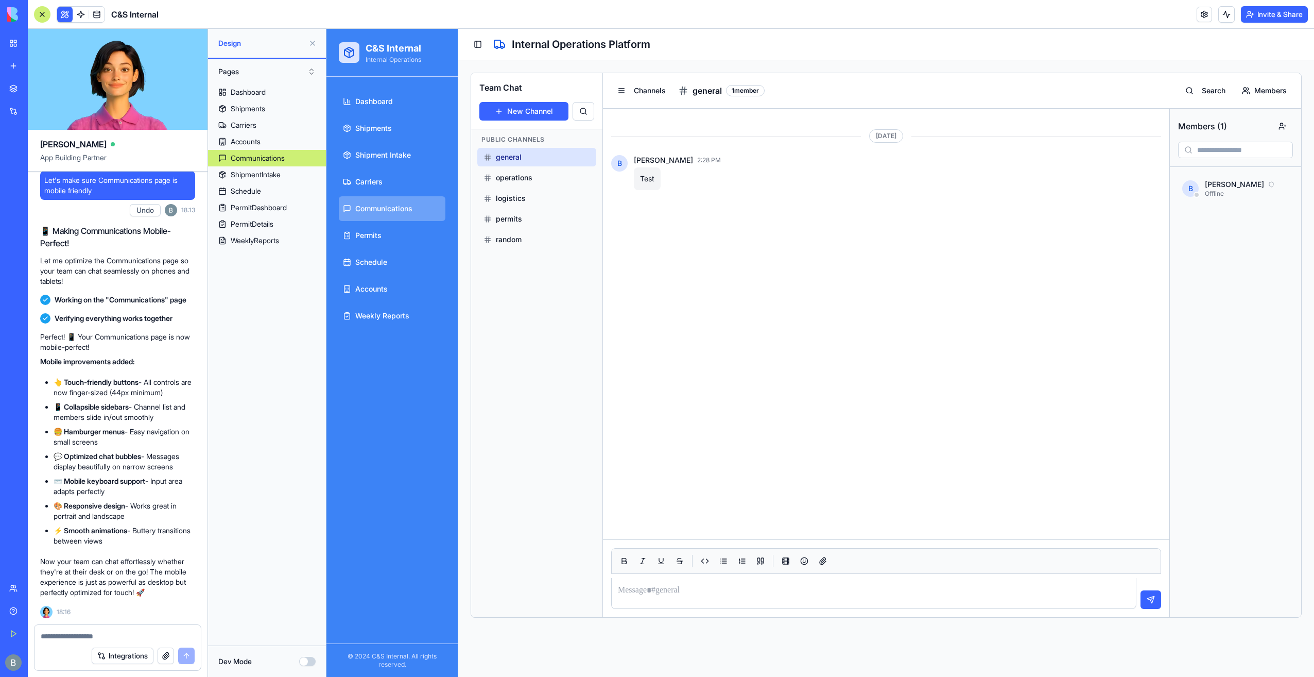
type textarea "*"
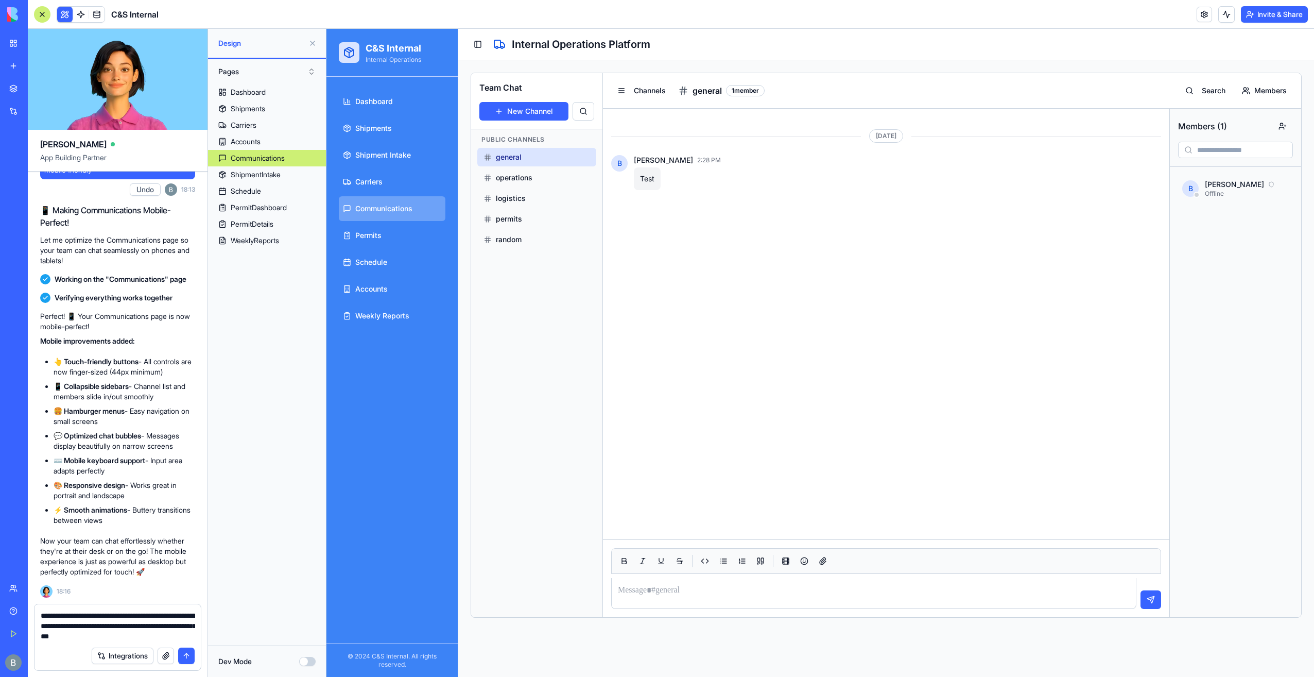
type textarea "**********"
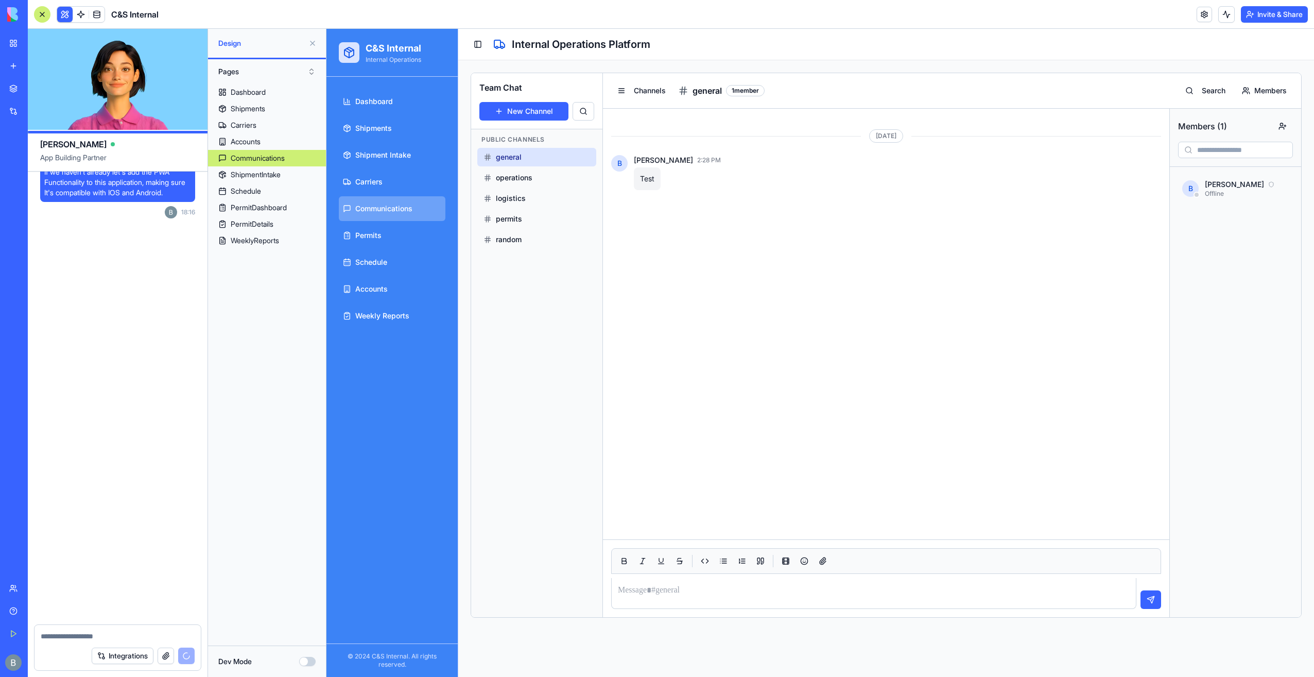
scroll to position [43938, 0]
